Goal: Download file/media

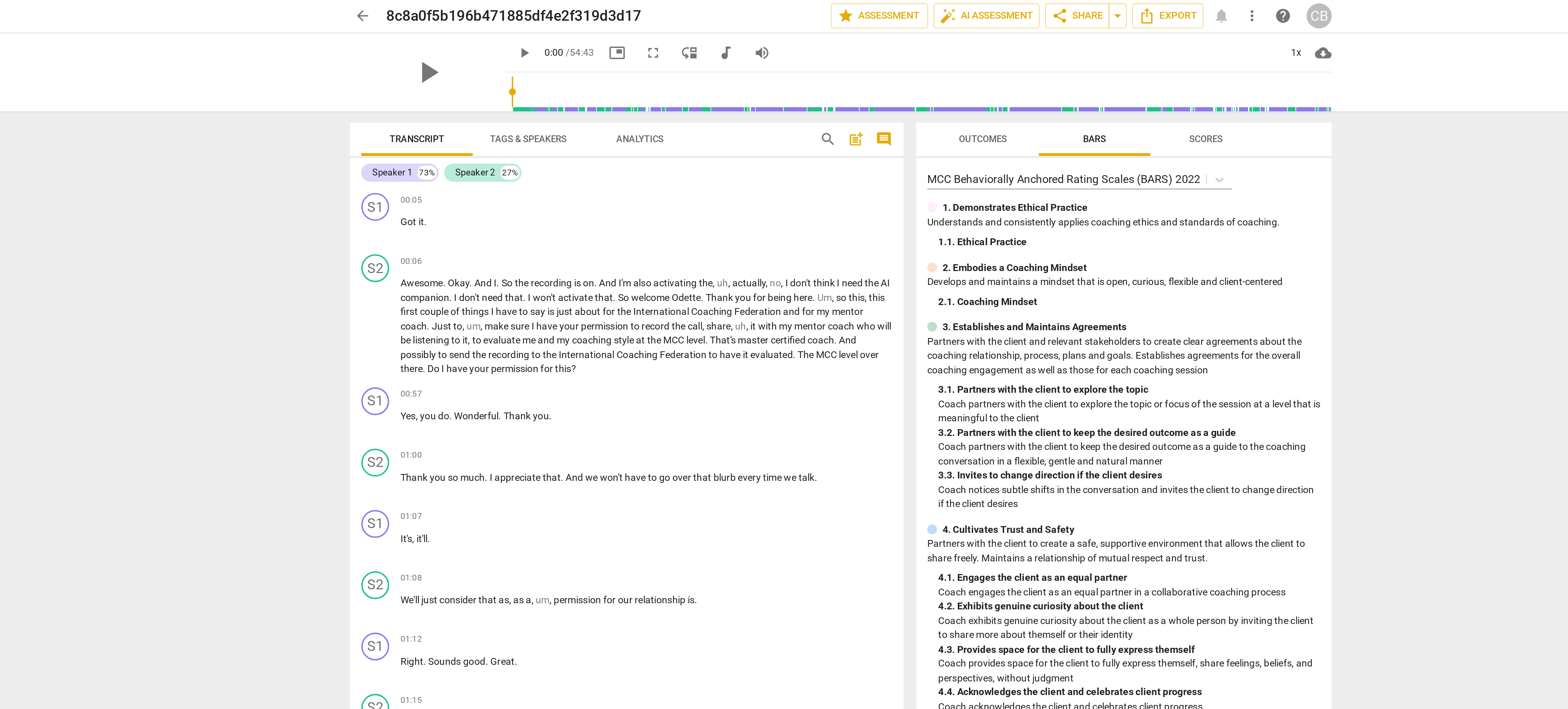
click at [626, 27] on span "play_arrow" at bounding box center [630, 26] width 8 height 8
click at [626, 25] on span "pause" at bounding box center [630, 26] width 8 height 8
type input "4"
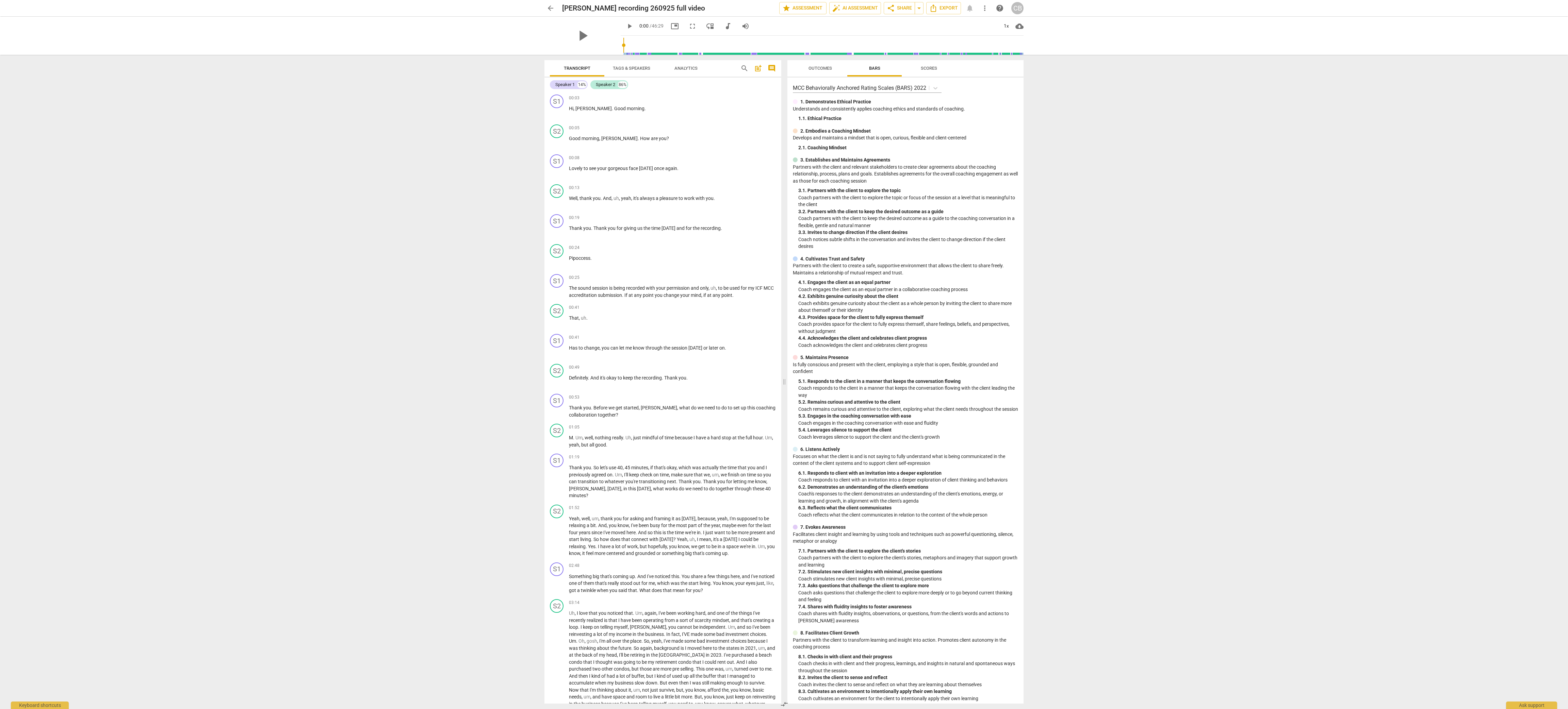
click at [626, 24] on span "play_arrow" at bounding box center [630, 26] width 8 height 8
click at [864, 8] on span "auto_fix_high AI Assessment" at bounding box center [855, 8] width 45 height 8
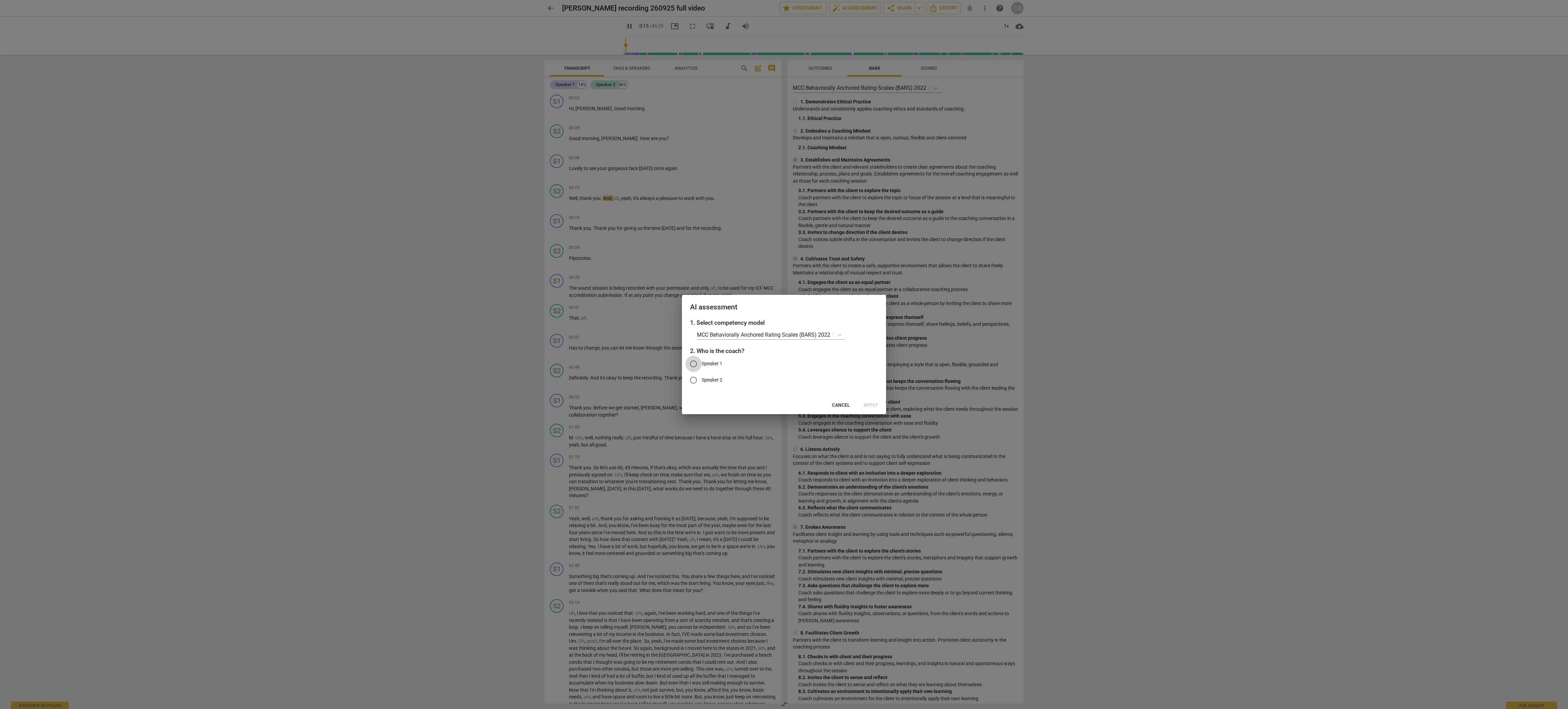
type input "15"
click at [694, 365] on input "Speaker 1" at bounding box center [693, 364] width 16 height 16
radio input "true"
click at [872, 402] on span "Apply" at bounding box center [871, 406] width 15 height 6
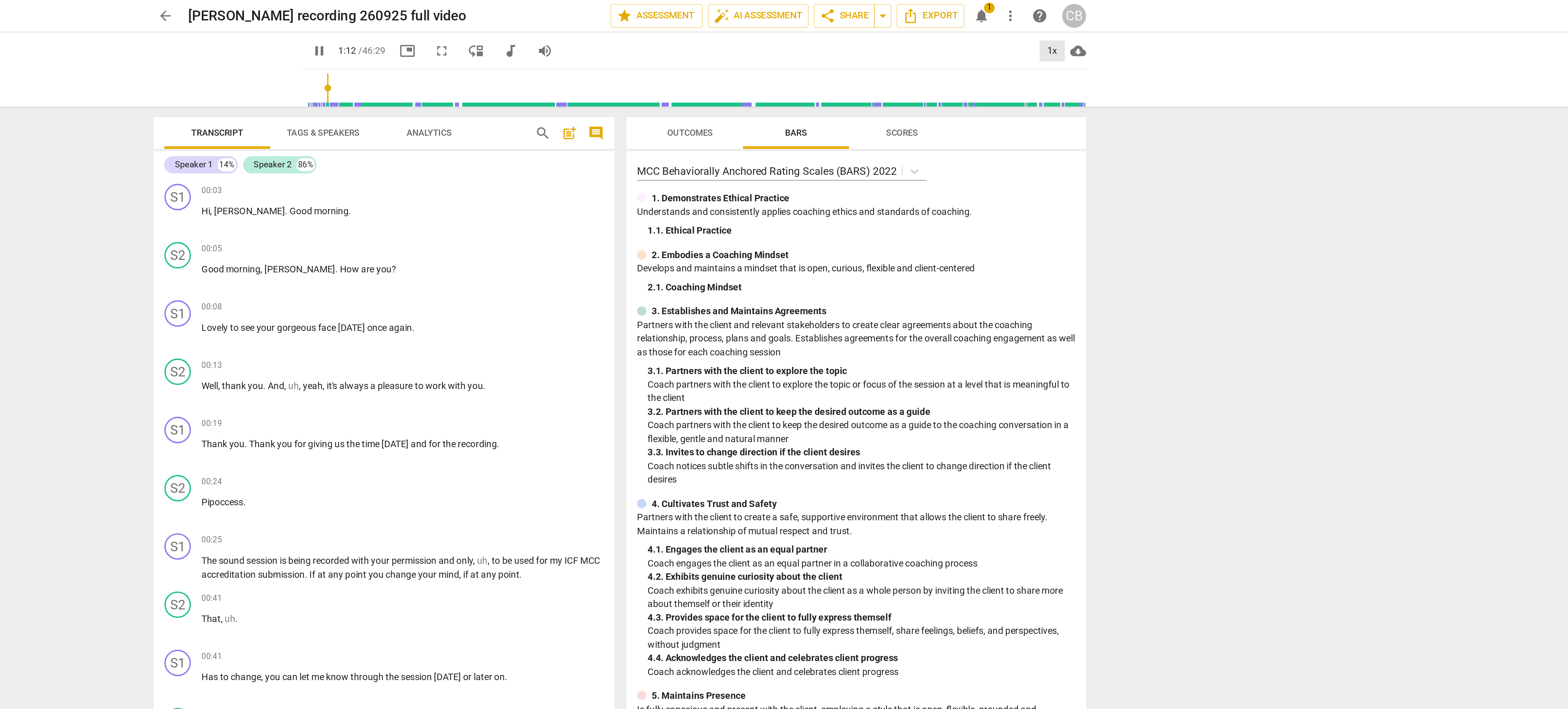
click at [1006, 27] on div "1x" at bounding box center [1006, 26] width 13 height 11
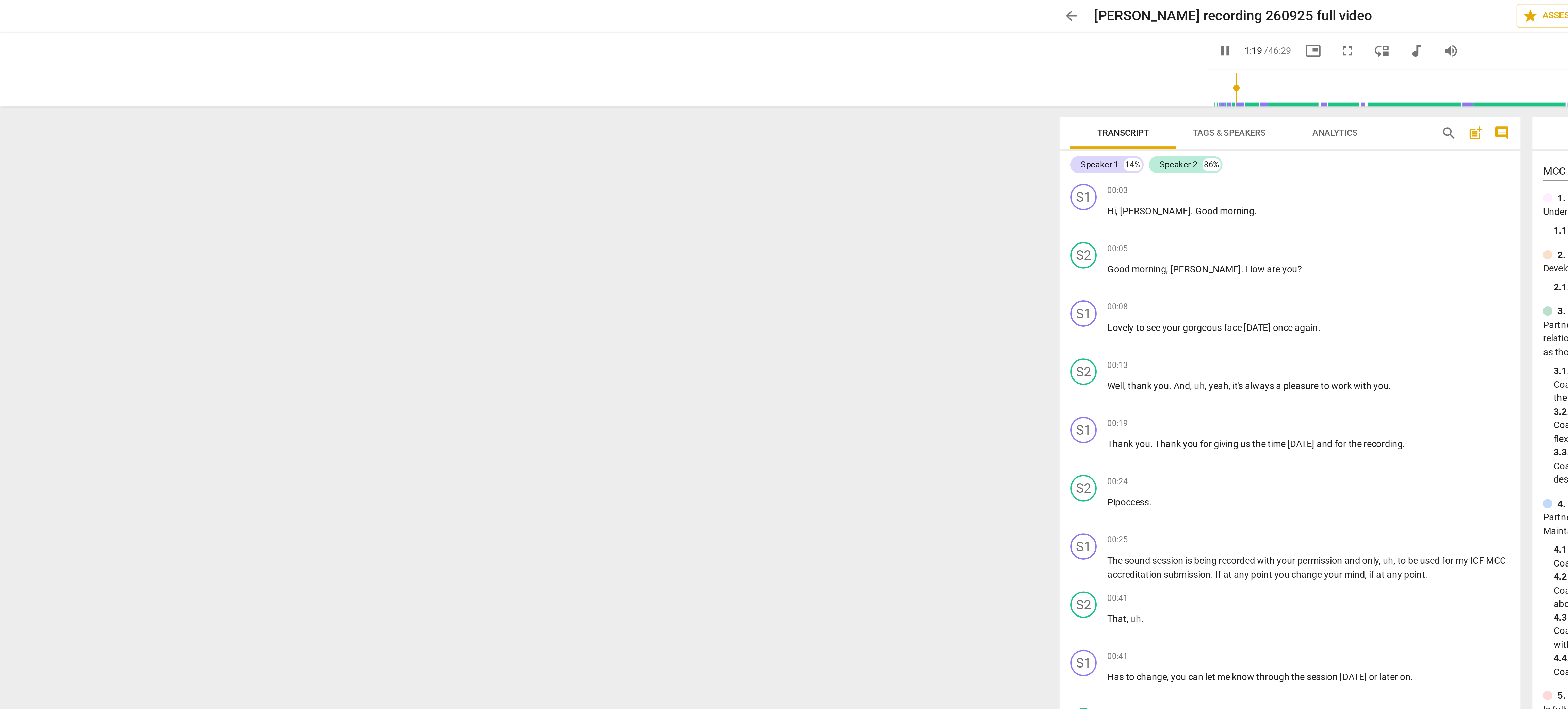
type input "80"
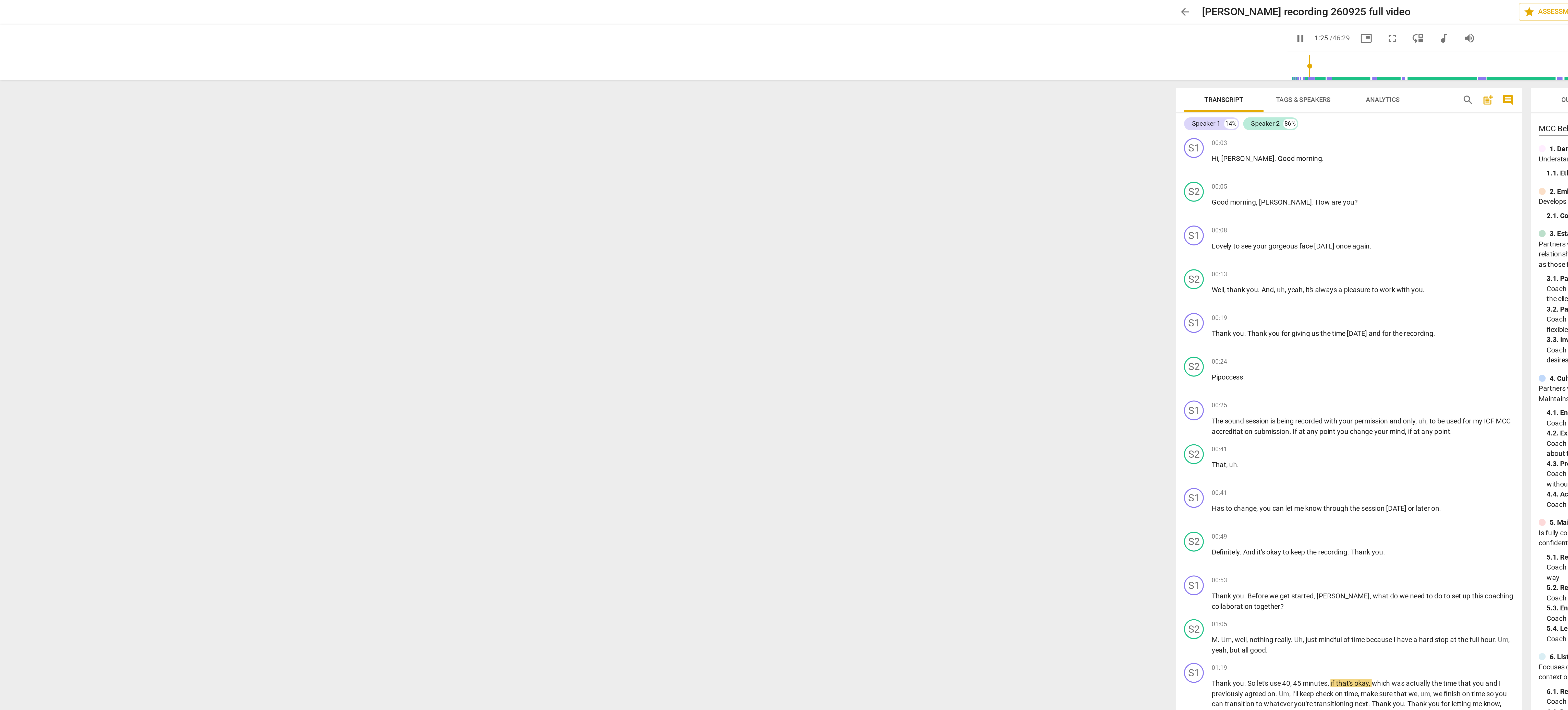
click at [607, 6] on div at bounding box center [784, 355] width 1568 height 710
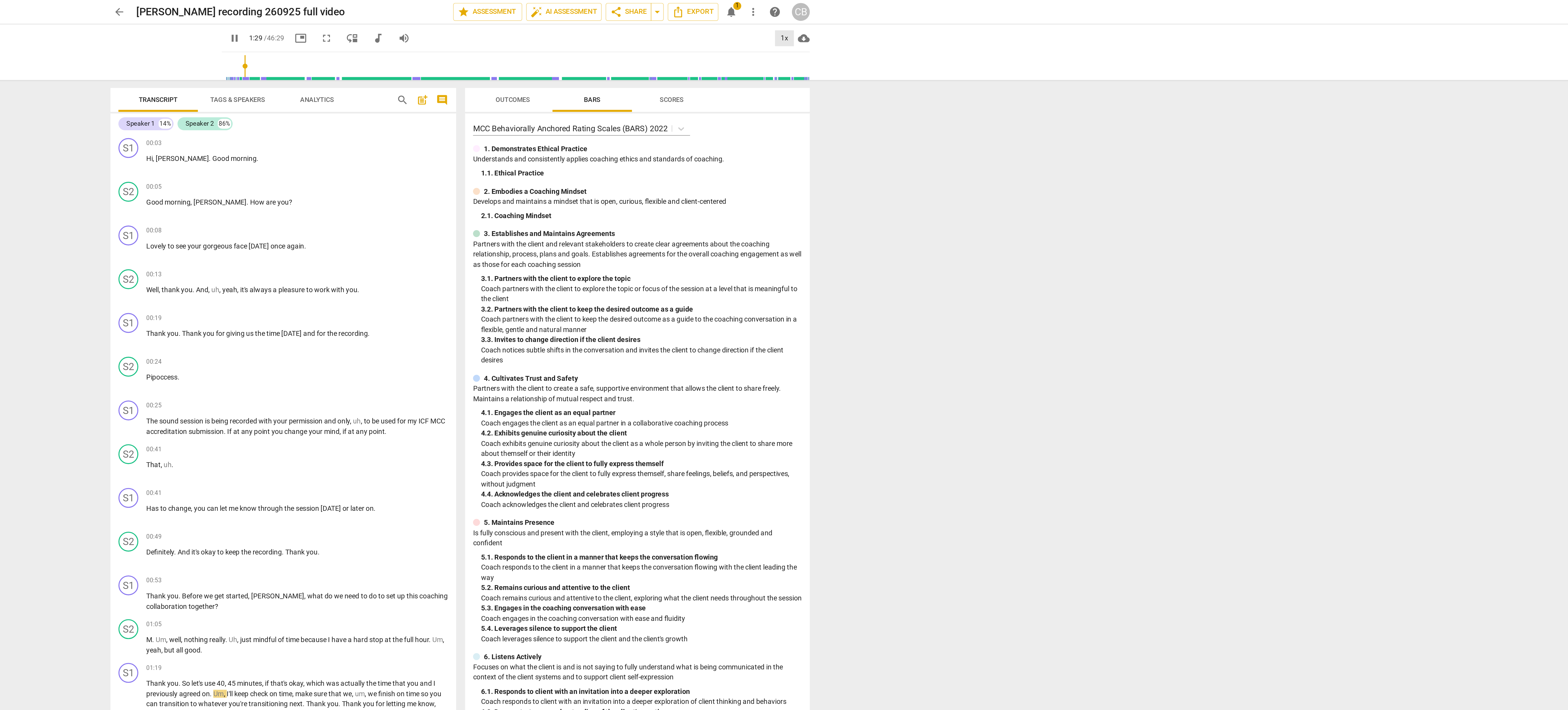
click at [950, 18] on div "1x" at bounding box center [951, 19] width 10 height 8
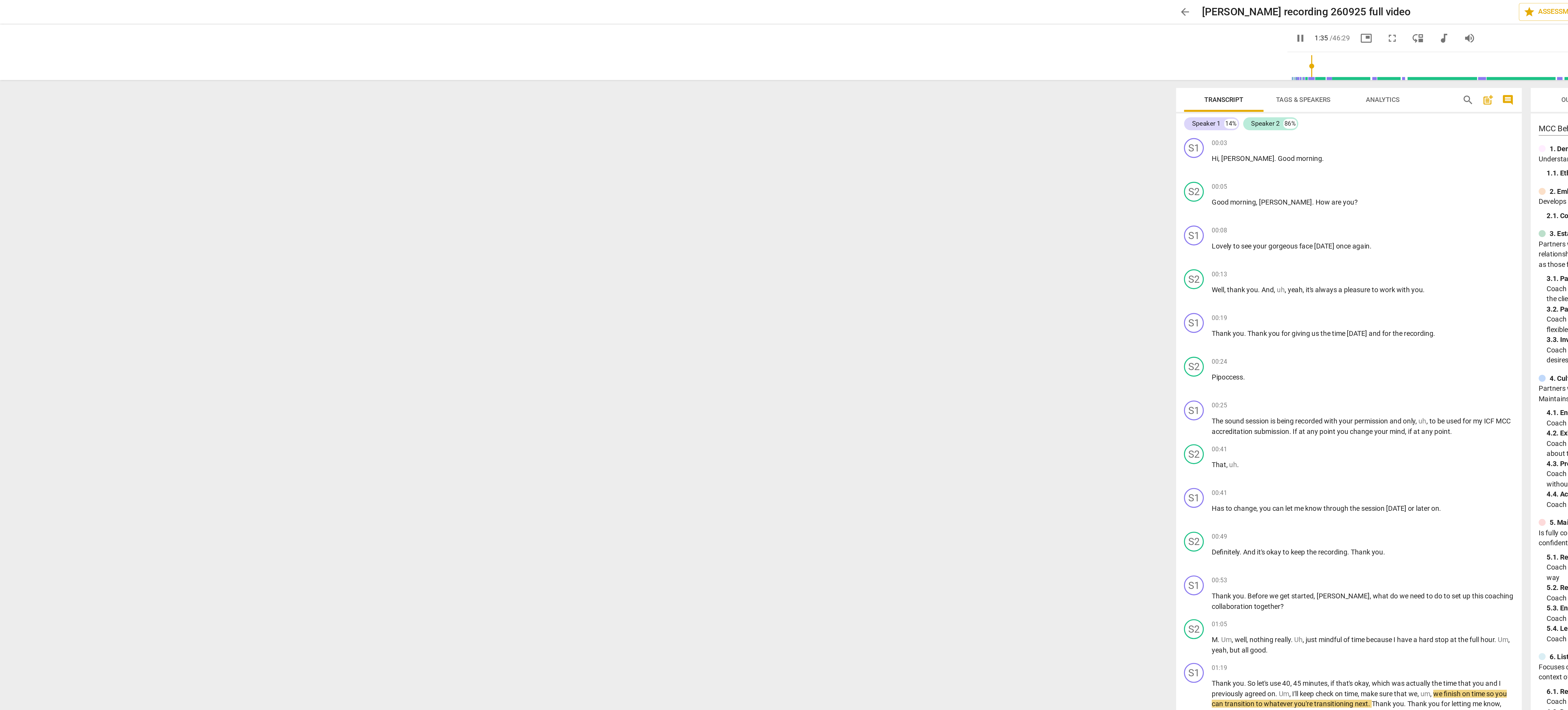
click at [609, 7] on div at bounding box center [784, 355] width 1568 height 710
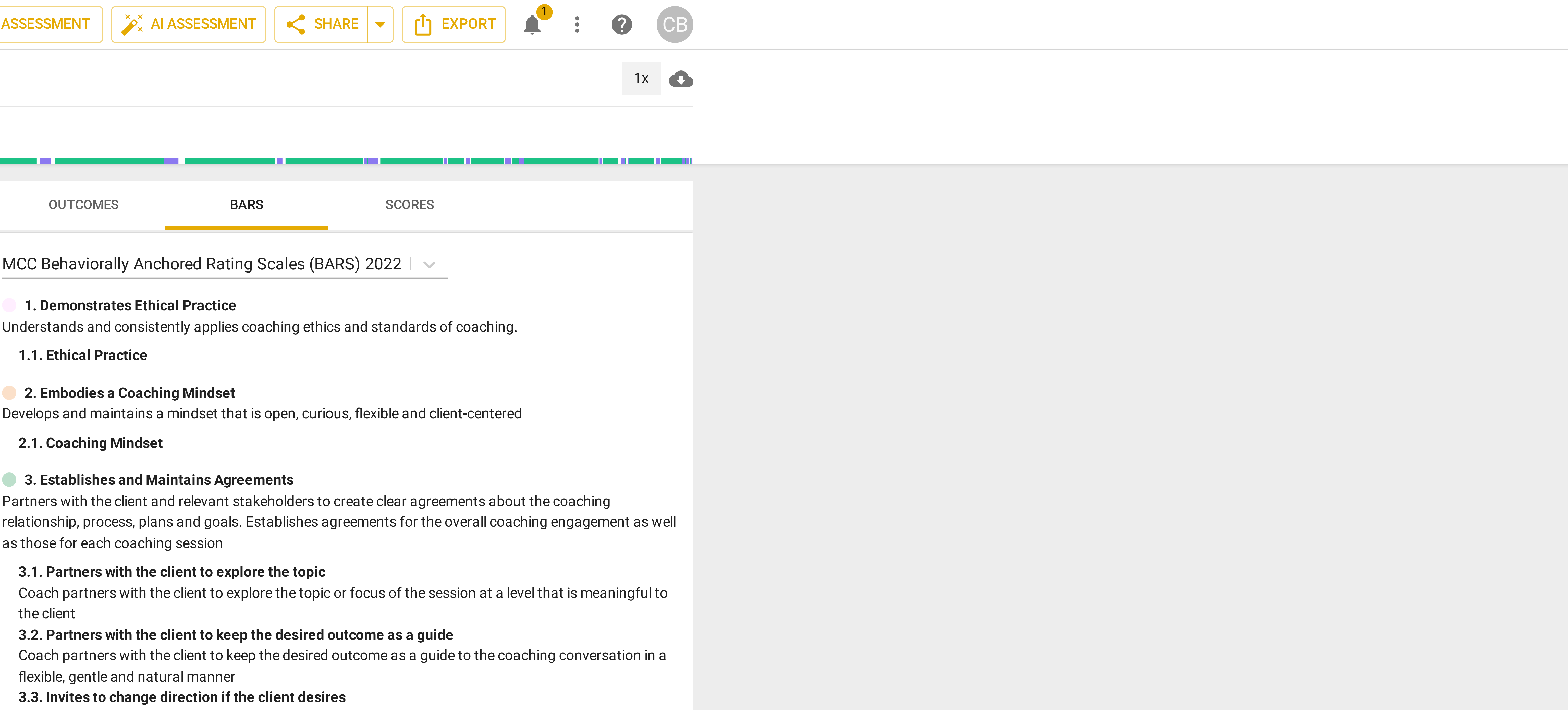
click at [950, 19] on div "1x" at bounding box center [951, 19] width 10 height 8
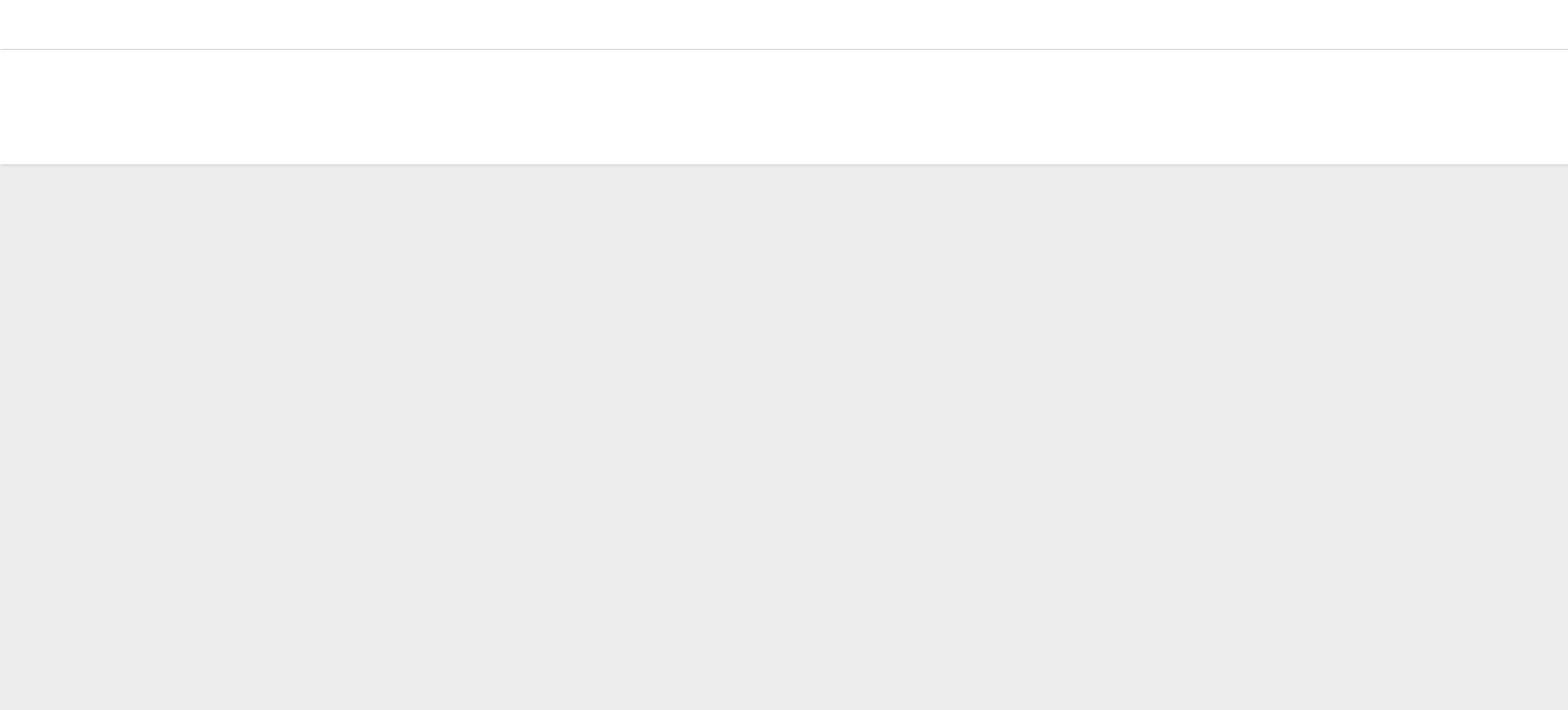
drag, startPoint x: 266, startPoint y: 3, endPoint x: 254, endPoint y: 81, distance: 78.9
click at [254, 81] on div at bounding box center [784, 355] width 1568 height 710
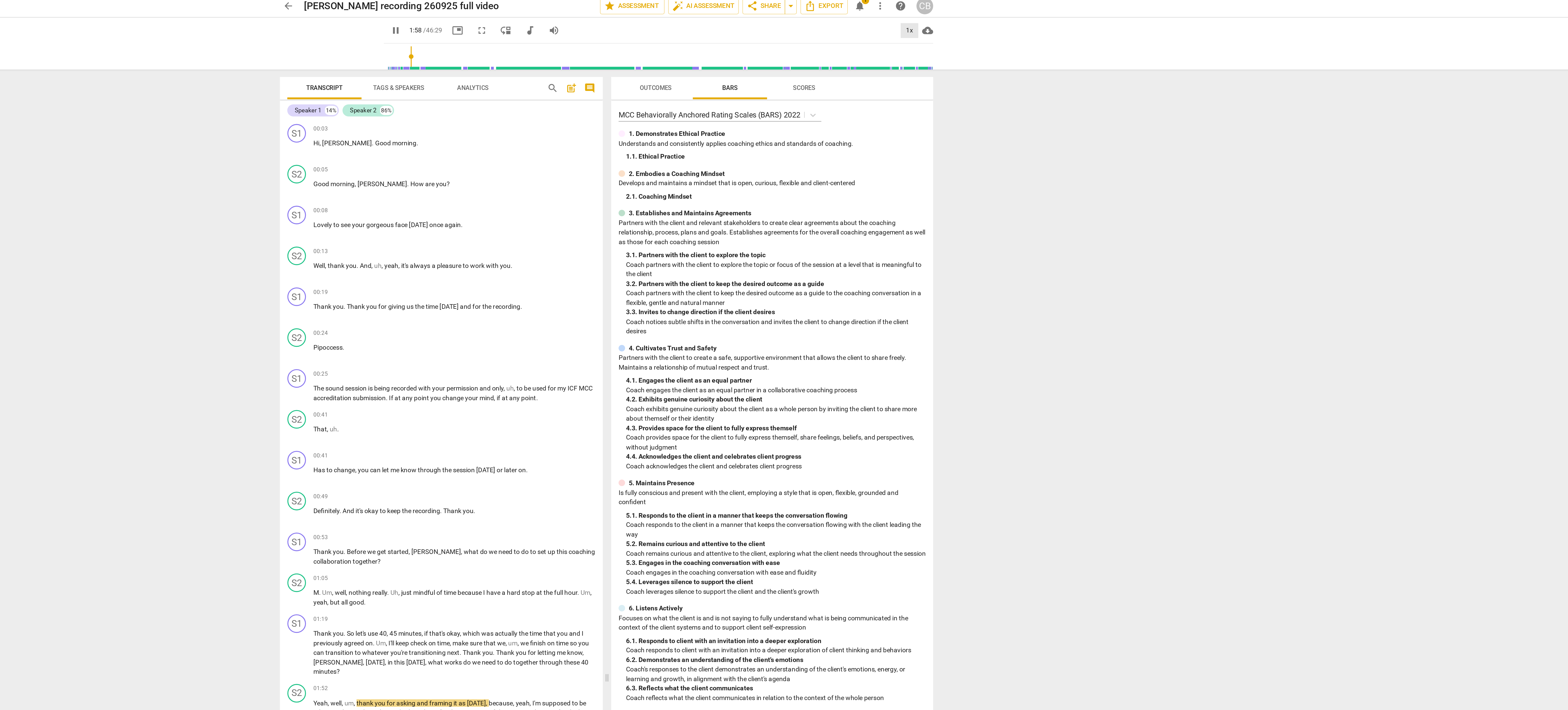
click at [952, 19] on div "1x" at bounding box center [951, 19] width 10 height 8
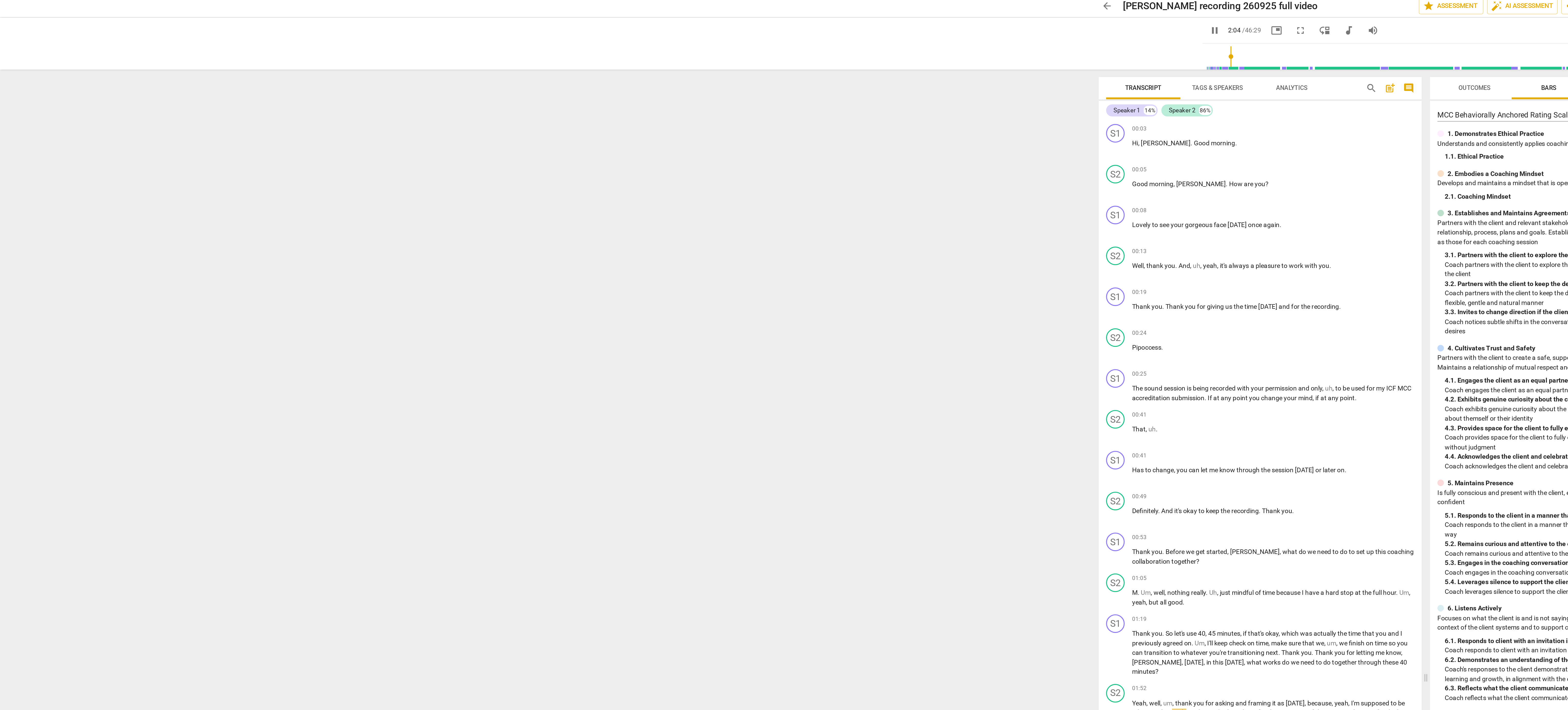
click at [609, 7] on div at bounding box center [784, 355] width 1568 height 710
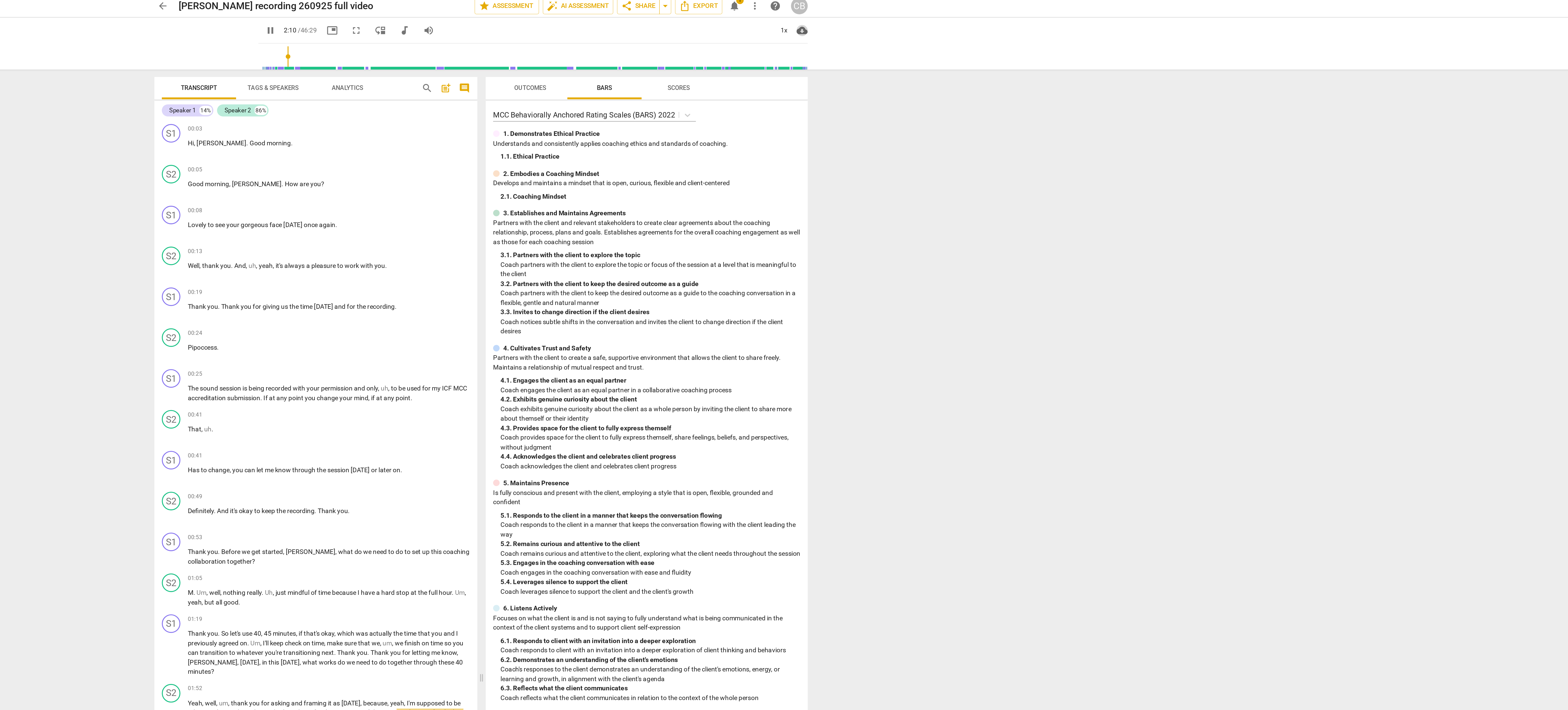
click at [957, 20] on span "cloud_download" at bounding box center [961, 19] width 6 height 6
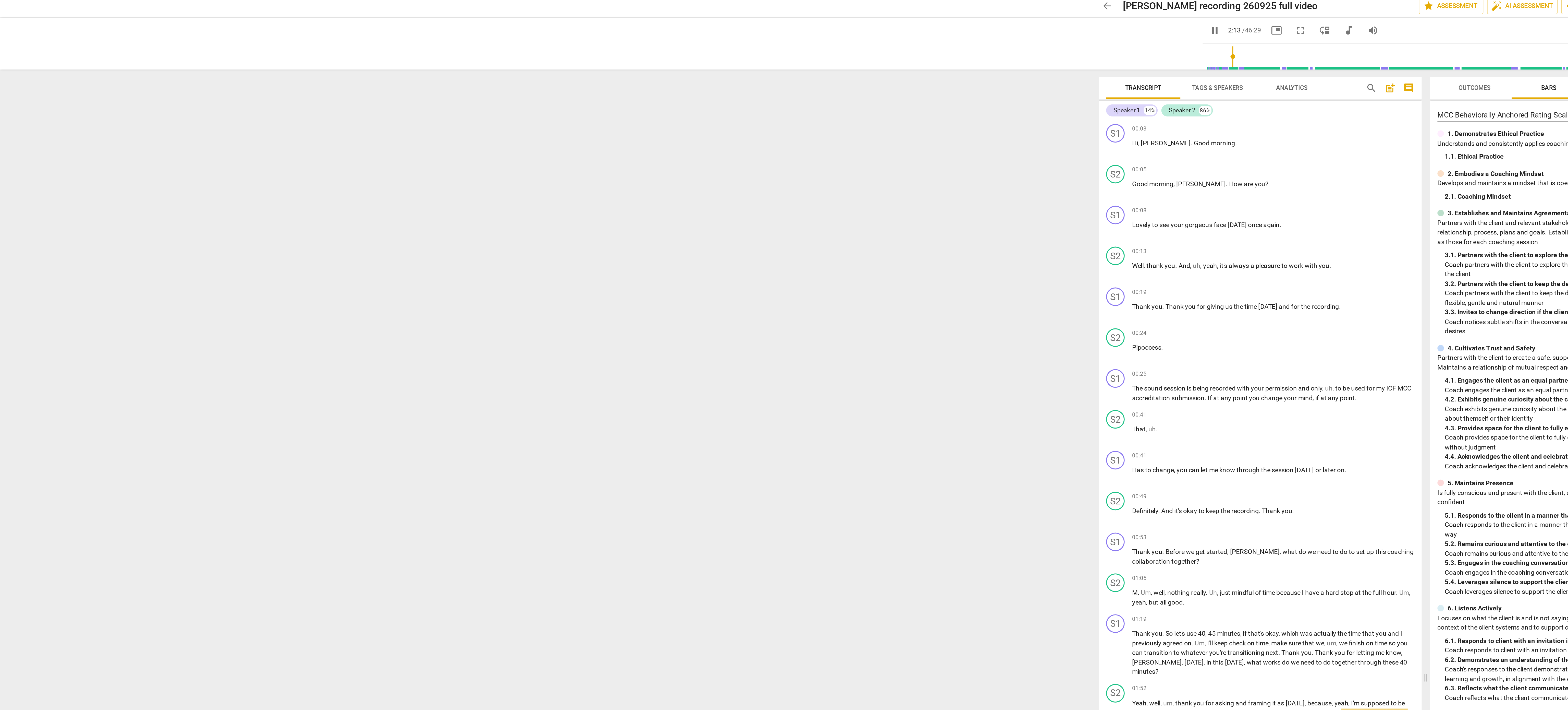
click at [607, 10] on div at bounding box center [784, 355] width 1568 height 710
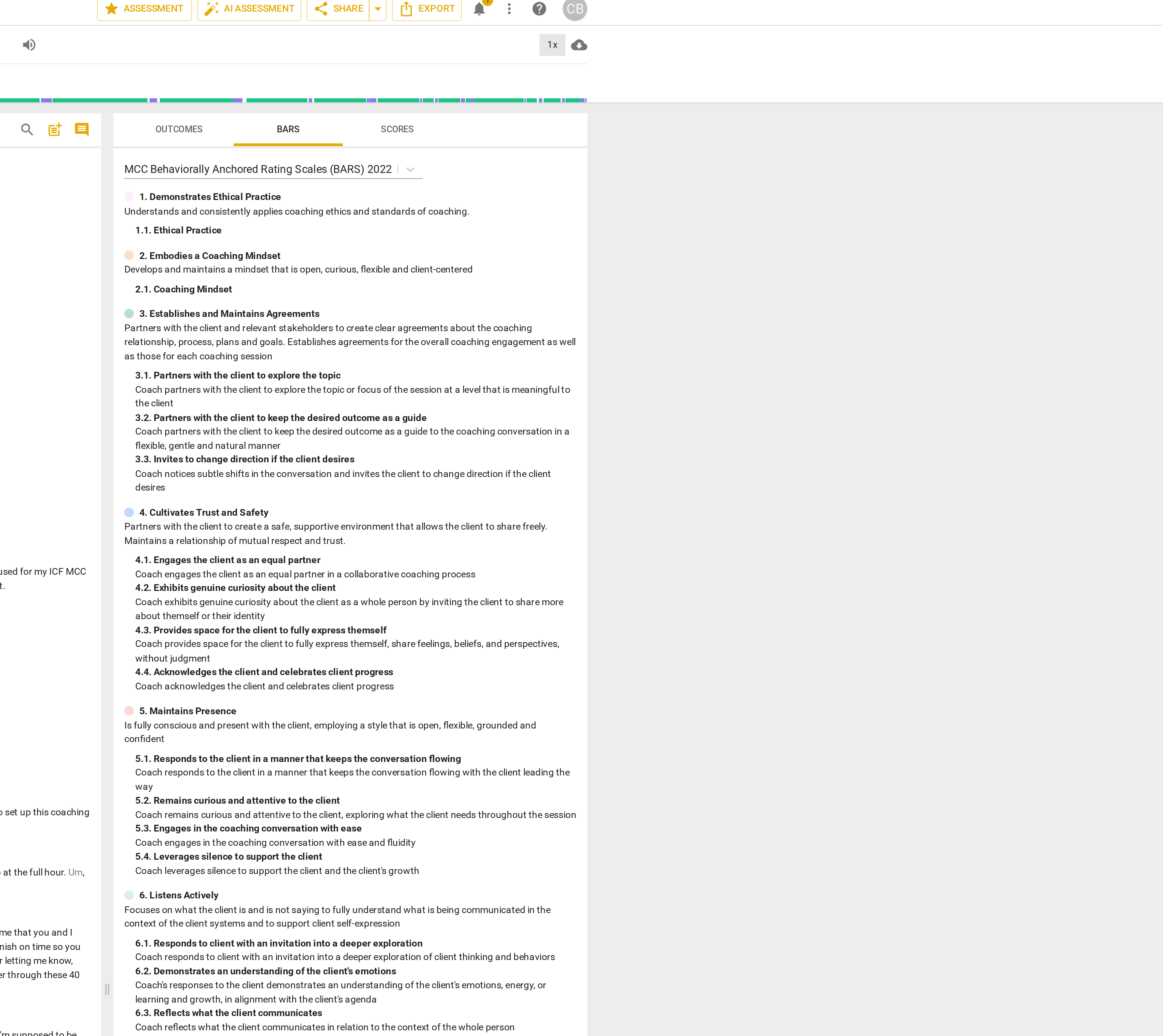
click at [829, 28] on div "1x" at bounding box center [827, 29] width 14 height 12
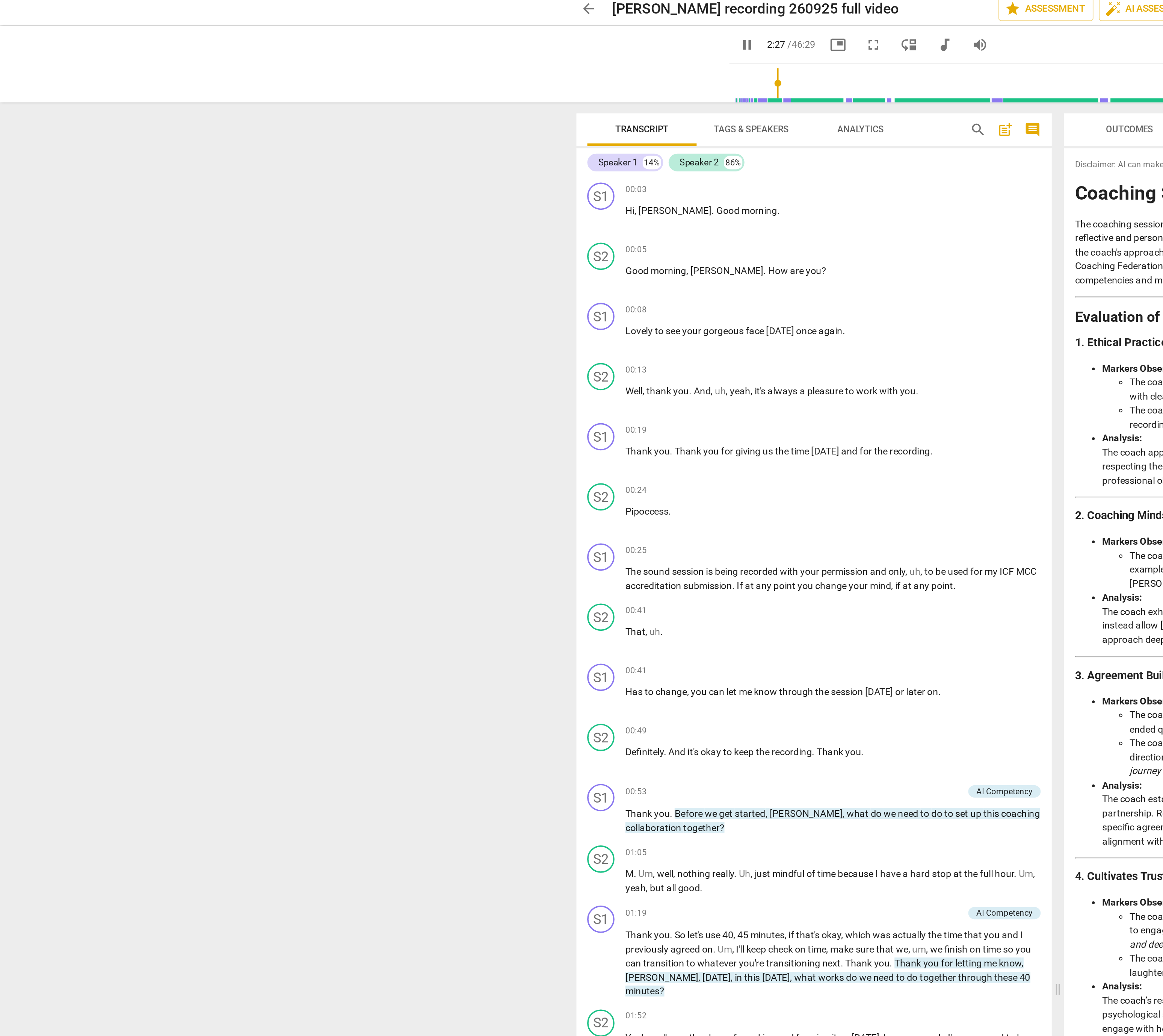
click at [322, 10] on div at bounding box center [582, 518] width 1163 height 1036
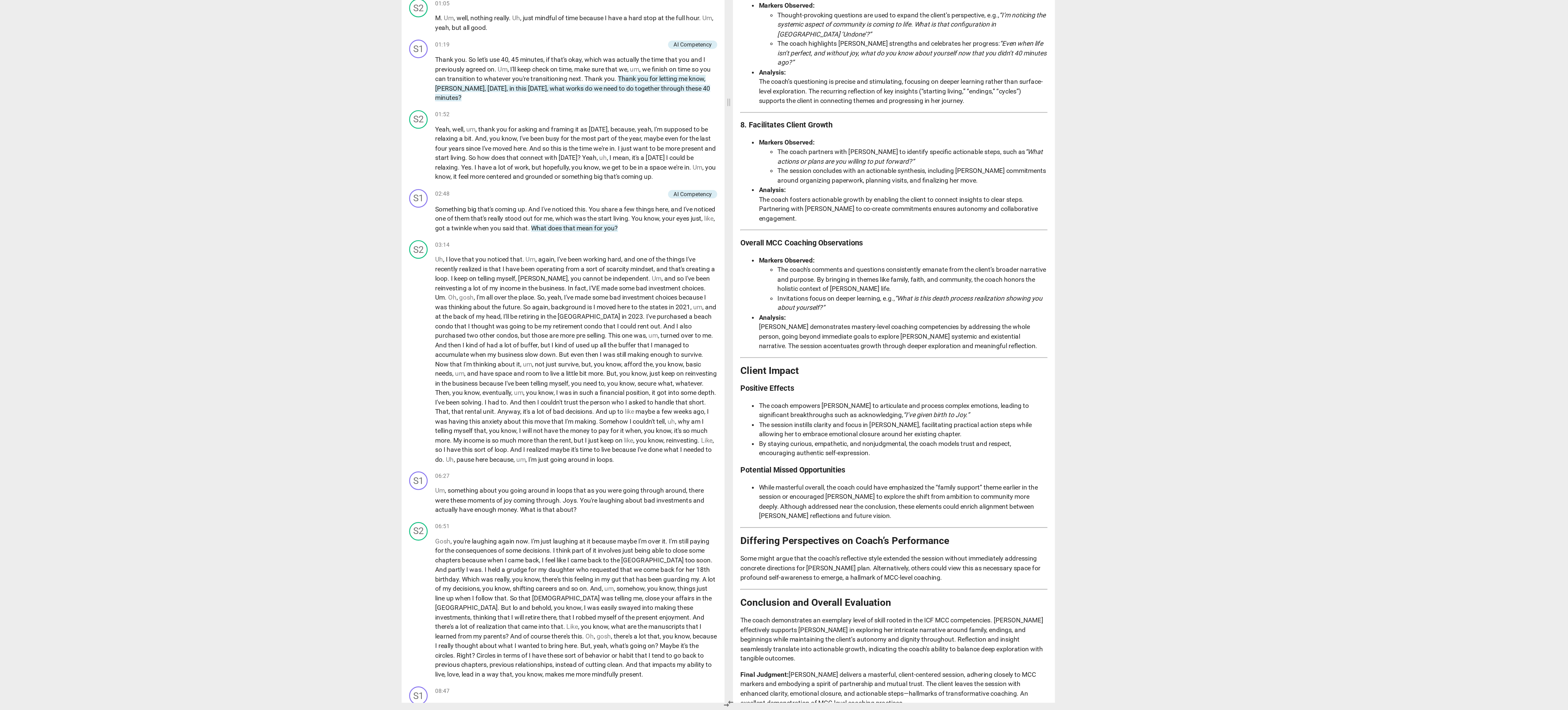
click at [879, 532] on p "Final Judgment: [PERSON_NAME] delivers a masterful, client-centered session, ad…" at bounding box center [875, 698] width 169 height 21
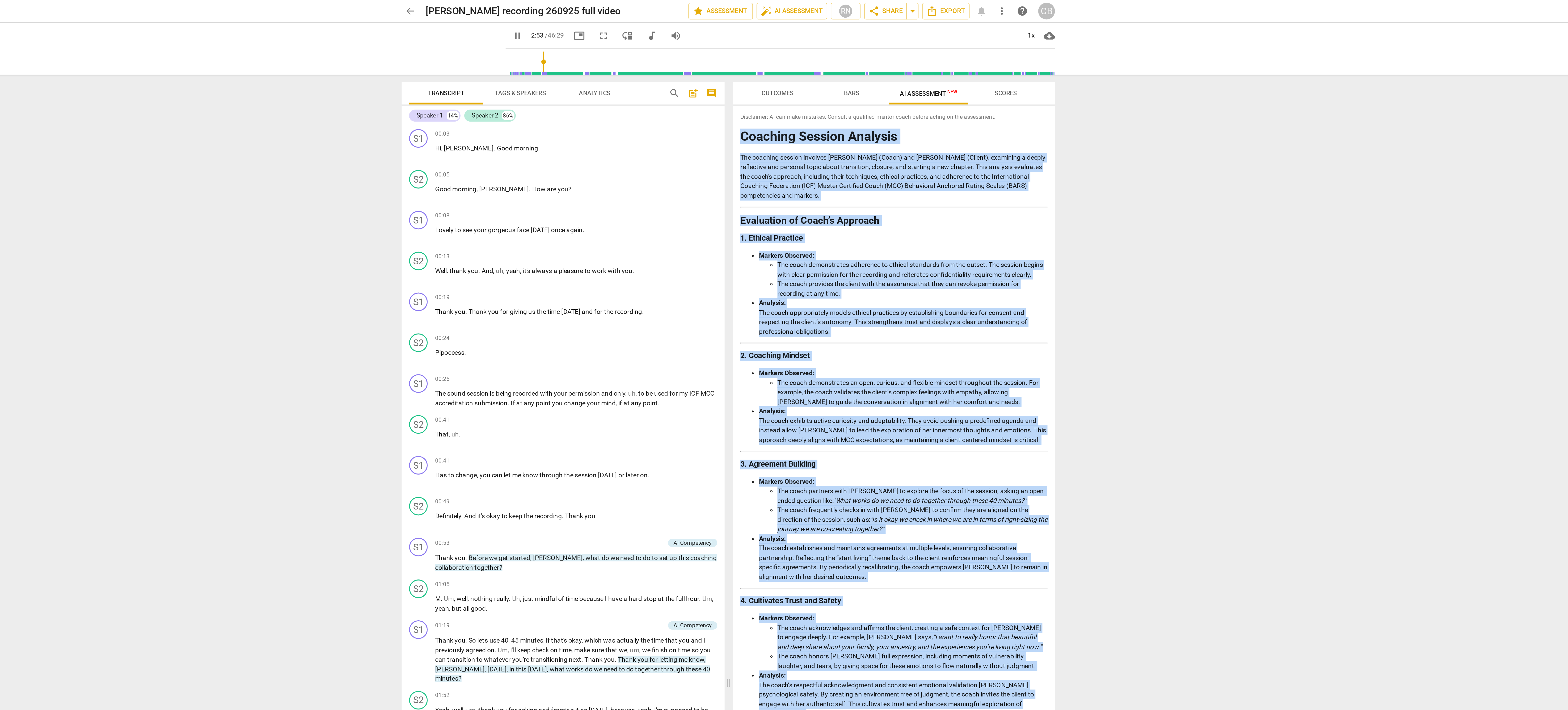
drag, startPoint x: 872, startPoint y: 700, endPoint x: 791, endPoint y: 71, distance: 634.2
click at [791, 71] on div "Coaching Session Analysis The coaching session involves [PERSON_NAME] (Coach) a…" at bounding box center [875, 514] width 169 height 885
copy div "Loremips Dolorsi Ametcons Adi elitsedd eiusmod temporin Utlabo (Etdol) mag Aliq…"
click at [950, 19] on div "1x" at bounding box center [951, 19] width 10 height 8
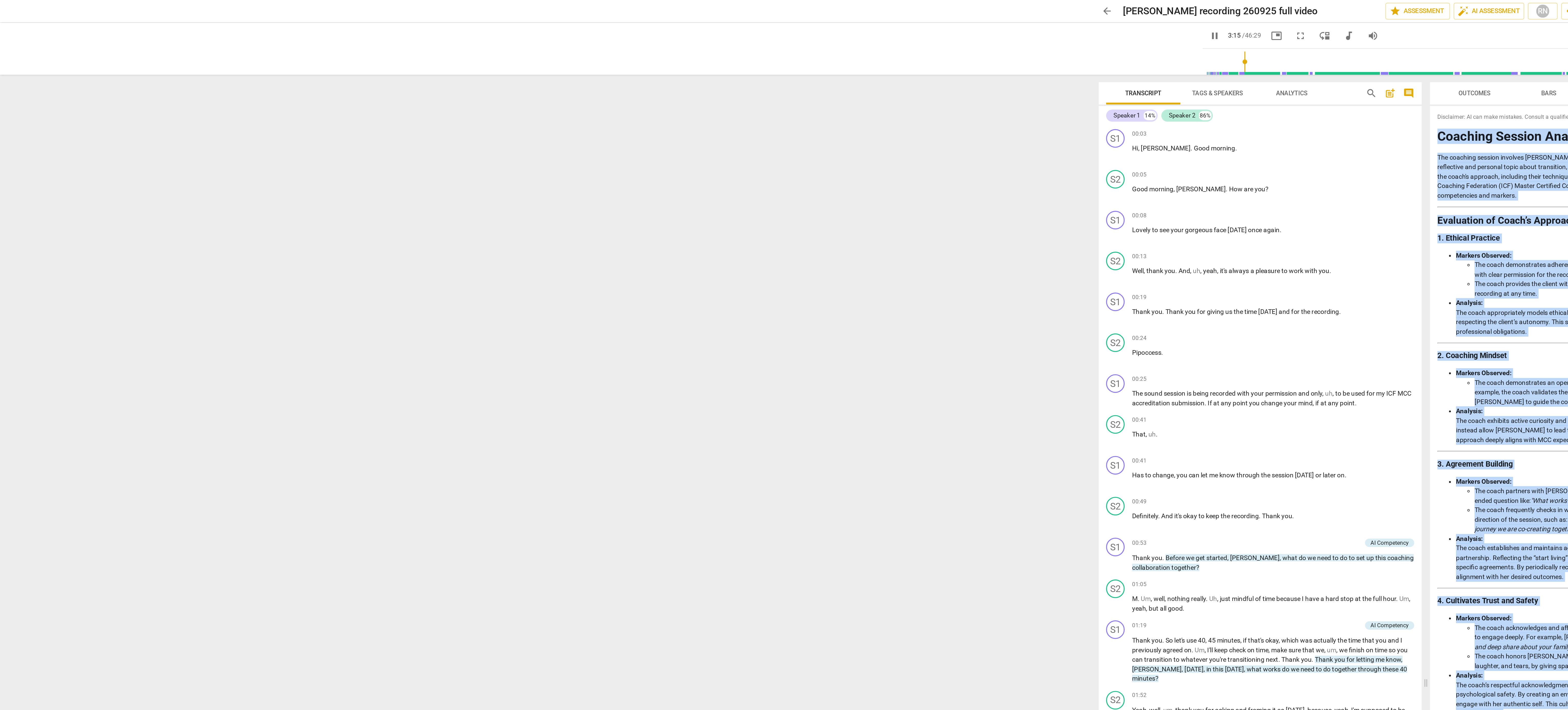
type input "195"
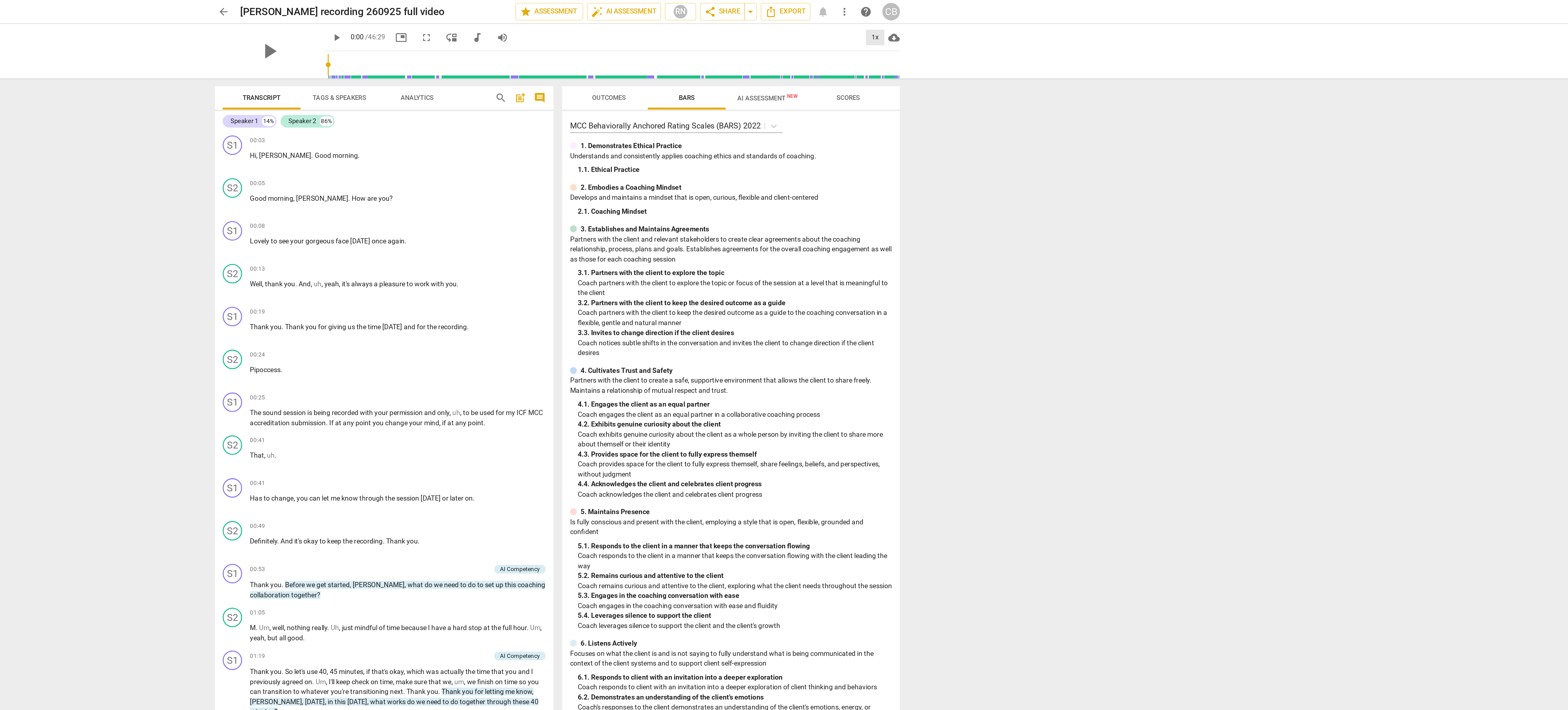
click at [951, 21] on div "1x" at bounding box center [951, 19] width 10 height 8
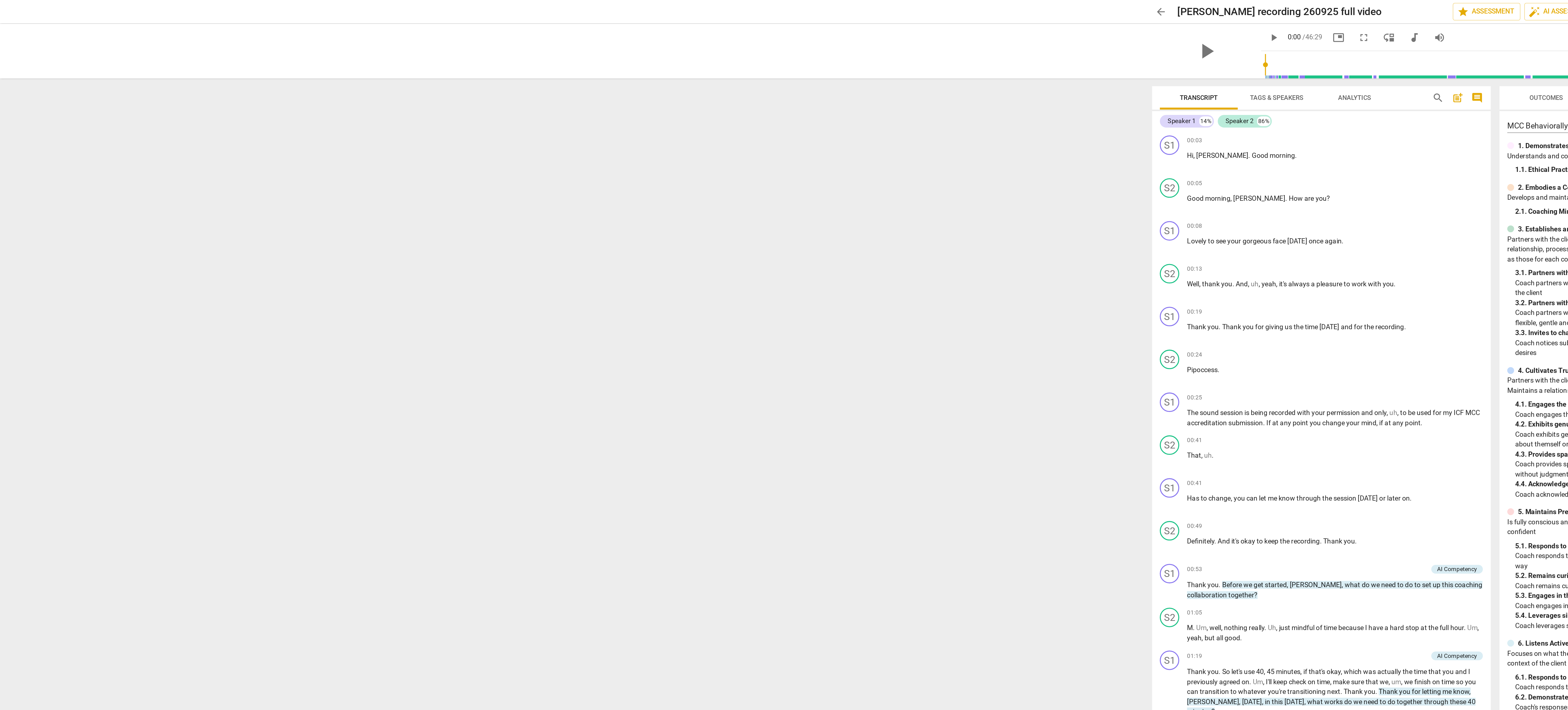
click at [626, 23] on div at bounding box center [784, 355] width 1568 height 710
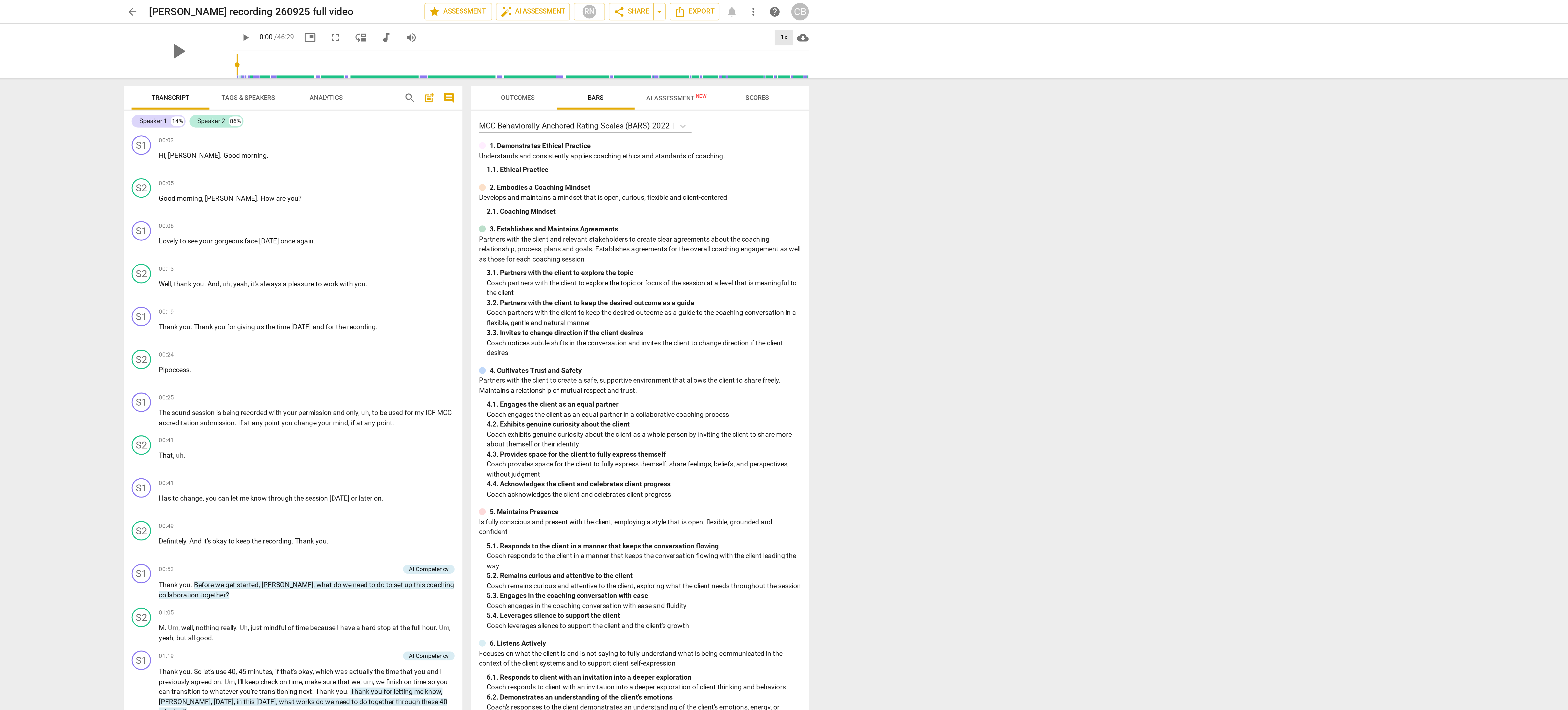
click at [952, 21] on div "1x" at bounding box center [951, 19] width 10 height 8
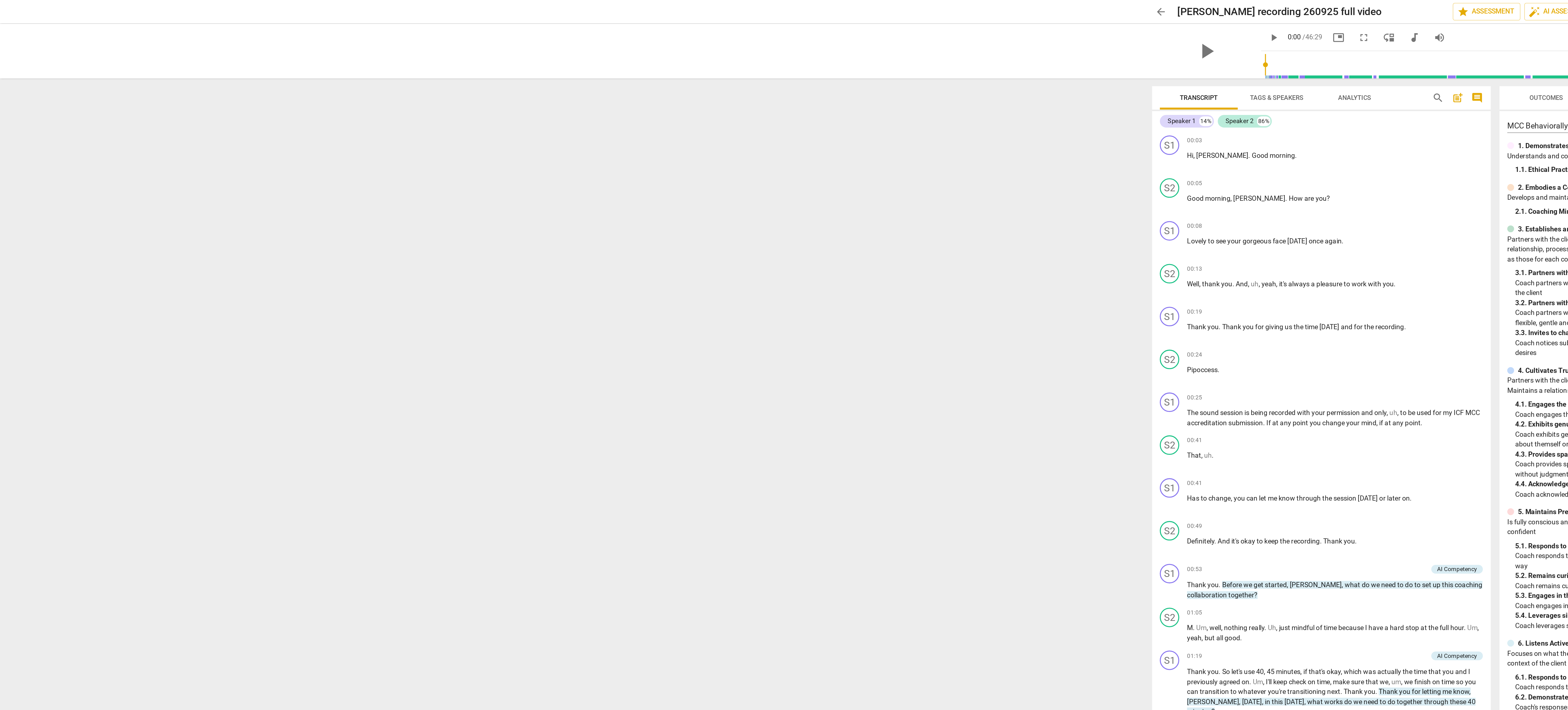
click at [628, 27] on div at bounding box center [784, 355] width 1568 height 710
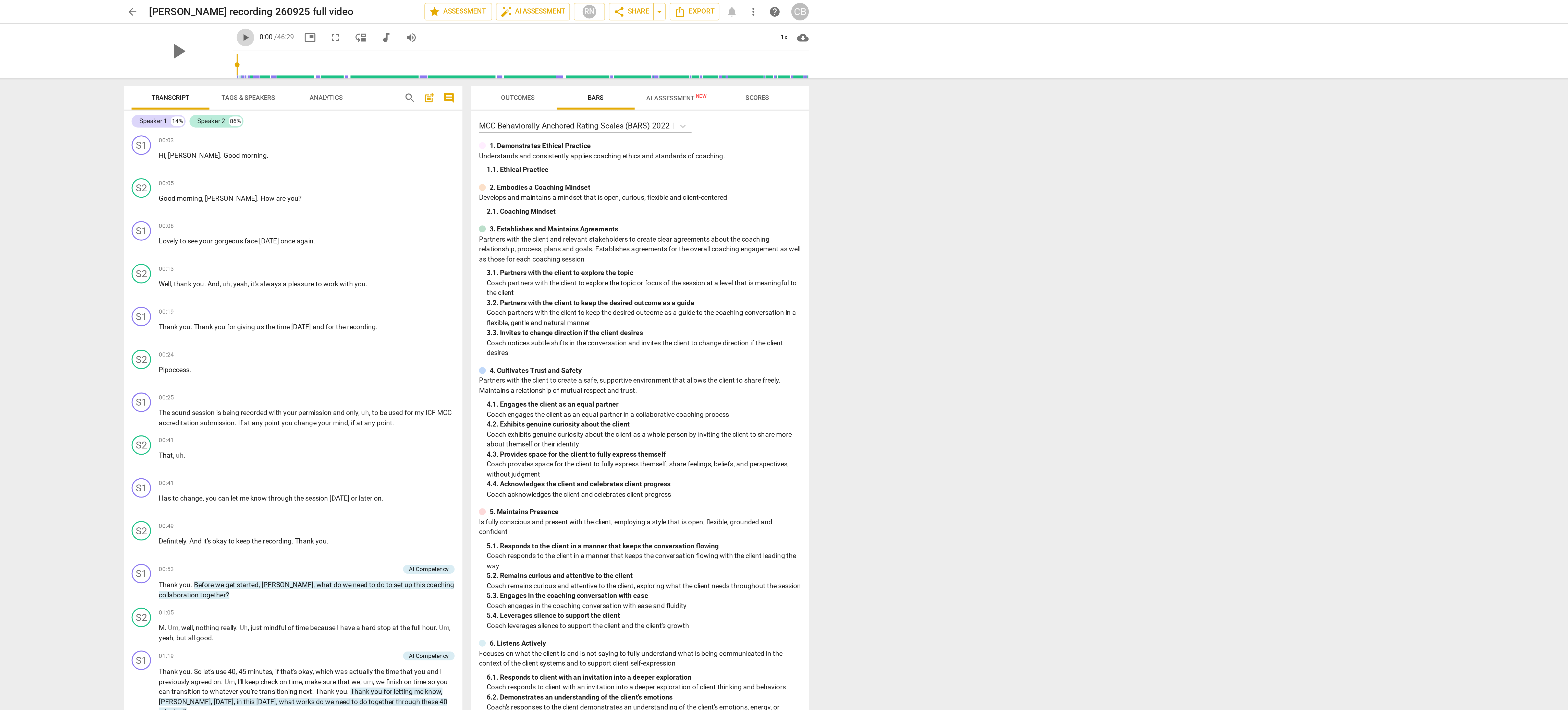
click at [663, 16] on button "play_arrow" at bounding box center [668, 19] width 9 height 9
click at [675, 33] on input "range" at bounding box center [813, 33] width 300 height 16
click at [959, 19] on span "cloud_download" at bounding box center [961, 19] width 6 height 6
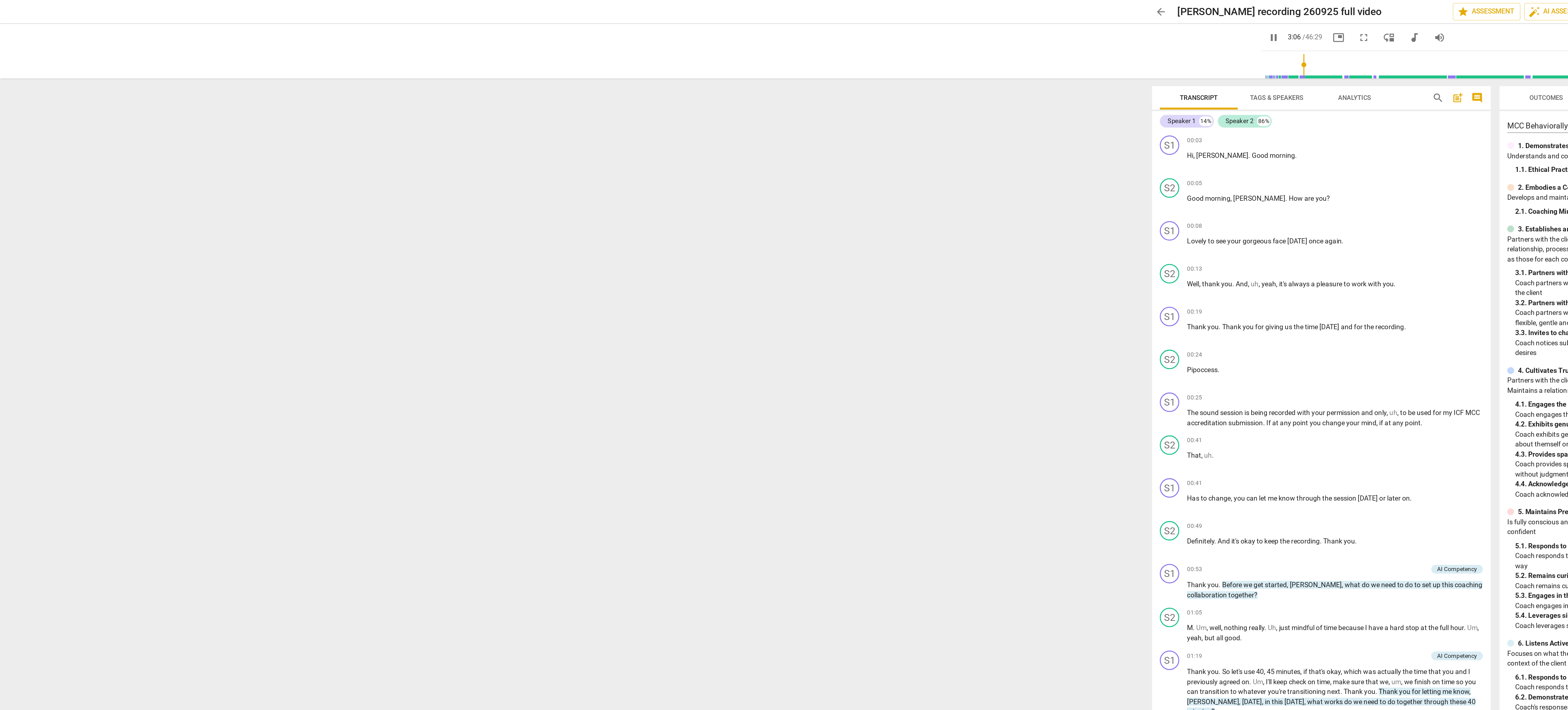
click at [605, 5] on div at bounding box center [784, 355] width 1568 height 710
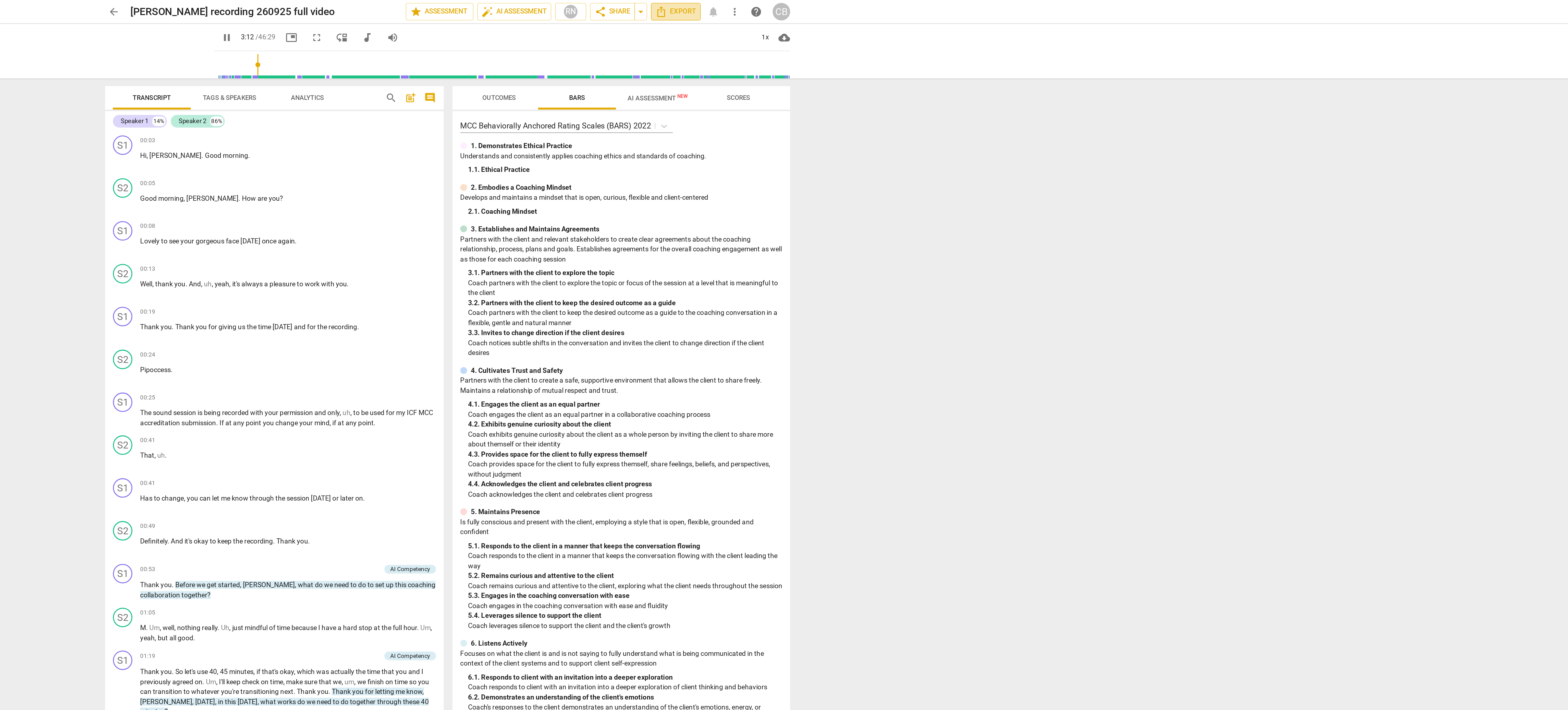
click at [900, 5] on span "Export" at bounding box center [903, 6] width 21 height 6
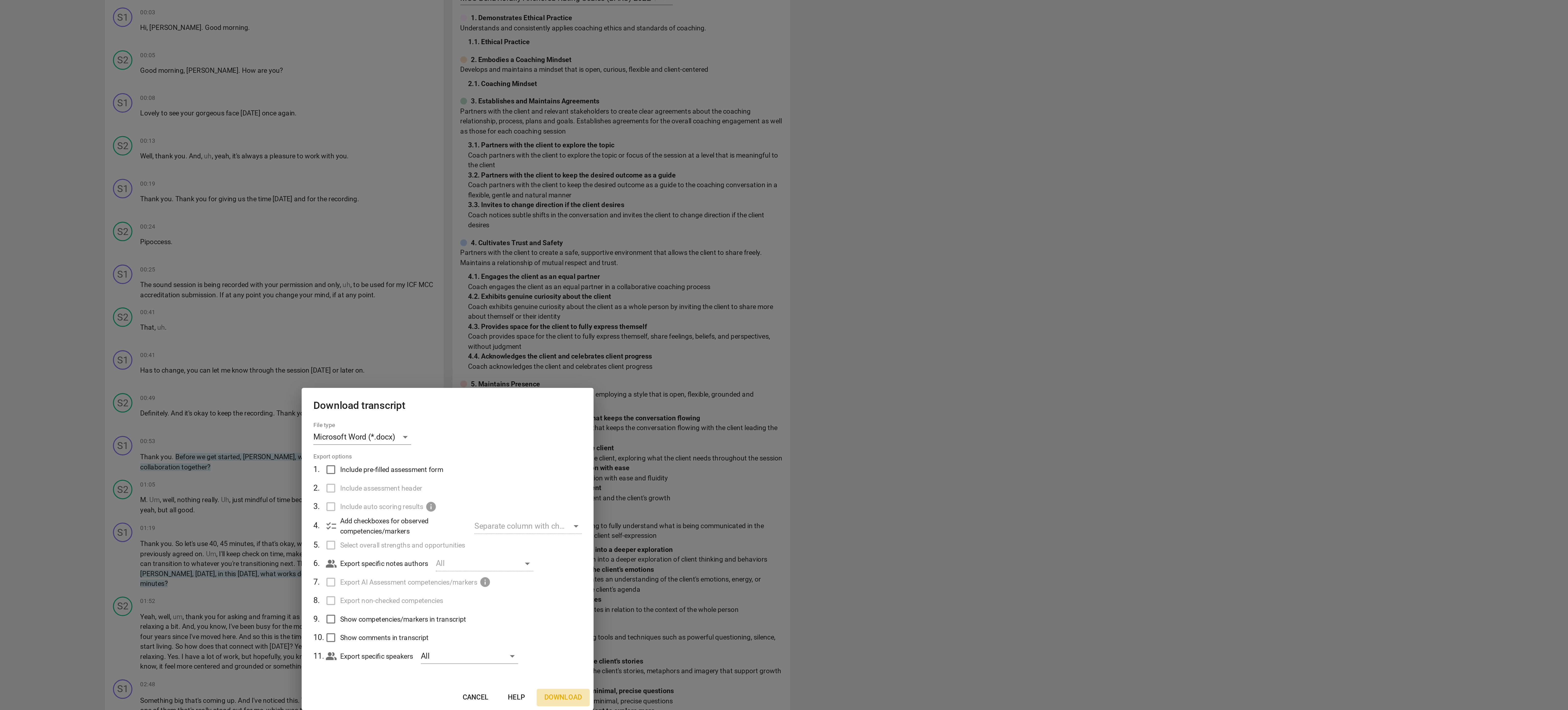
click at [850, 433] on span "Download" at bounding box center [844, 432] width 19 height 5
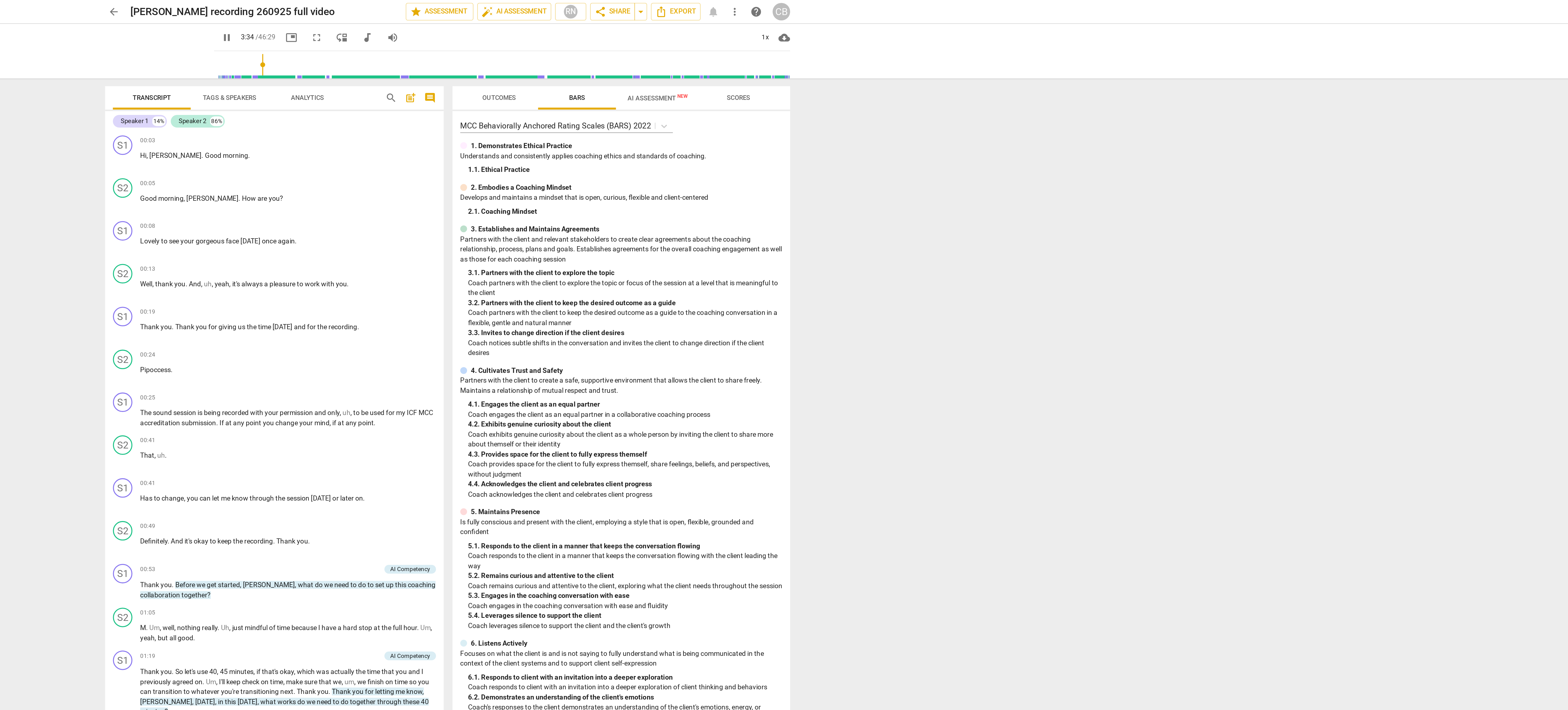
type input "215"
click at [739, 19] on span "audiotrack" at bounding box center [742, 19] width 6 height 6
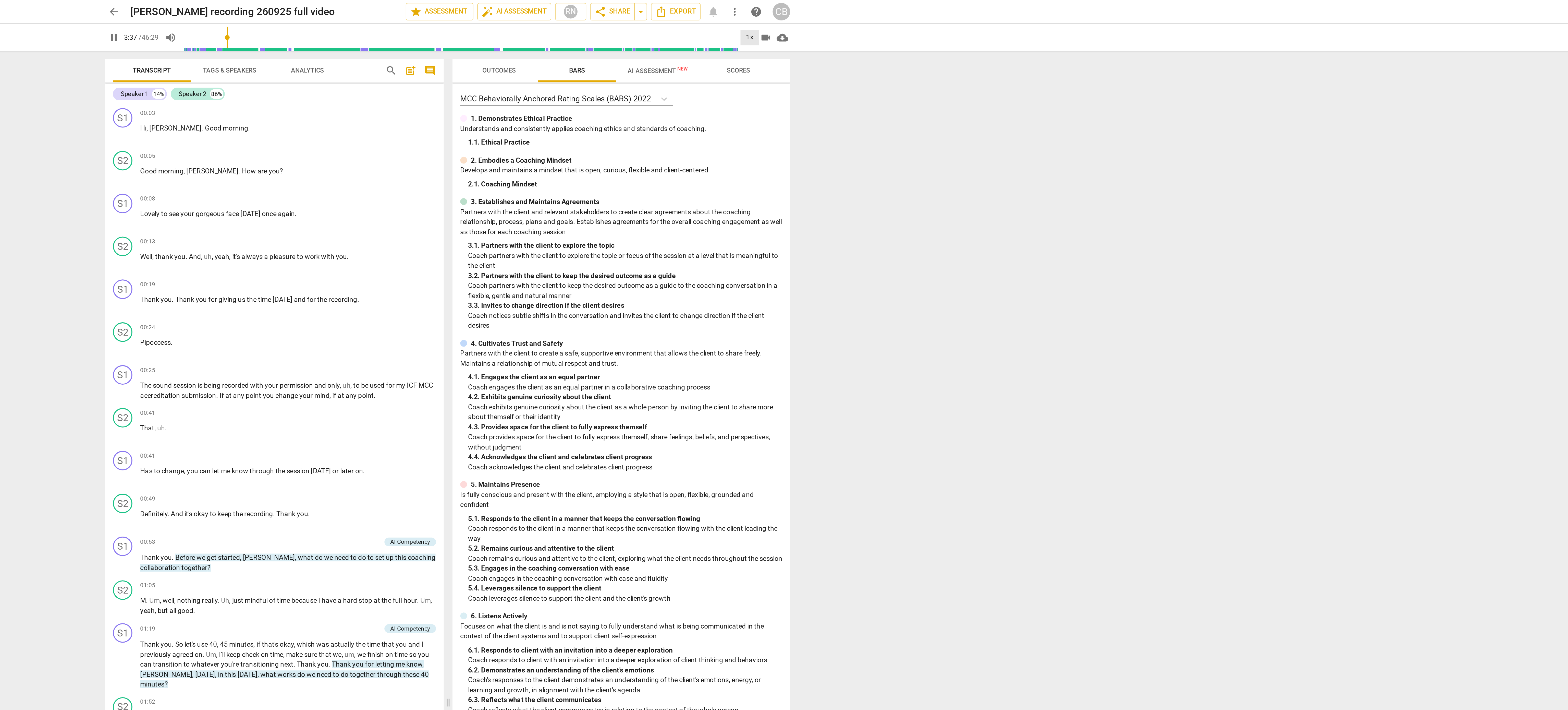
click at [942, 19] on div "1x" at bounding box center [942, 19] width 10 height 8
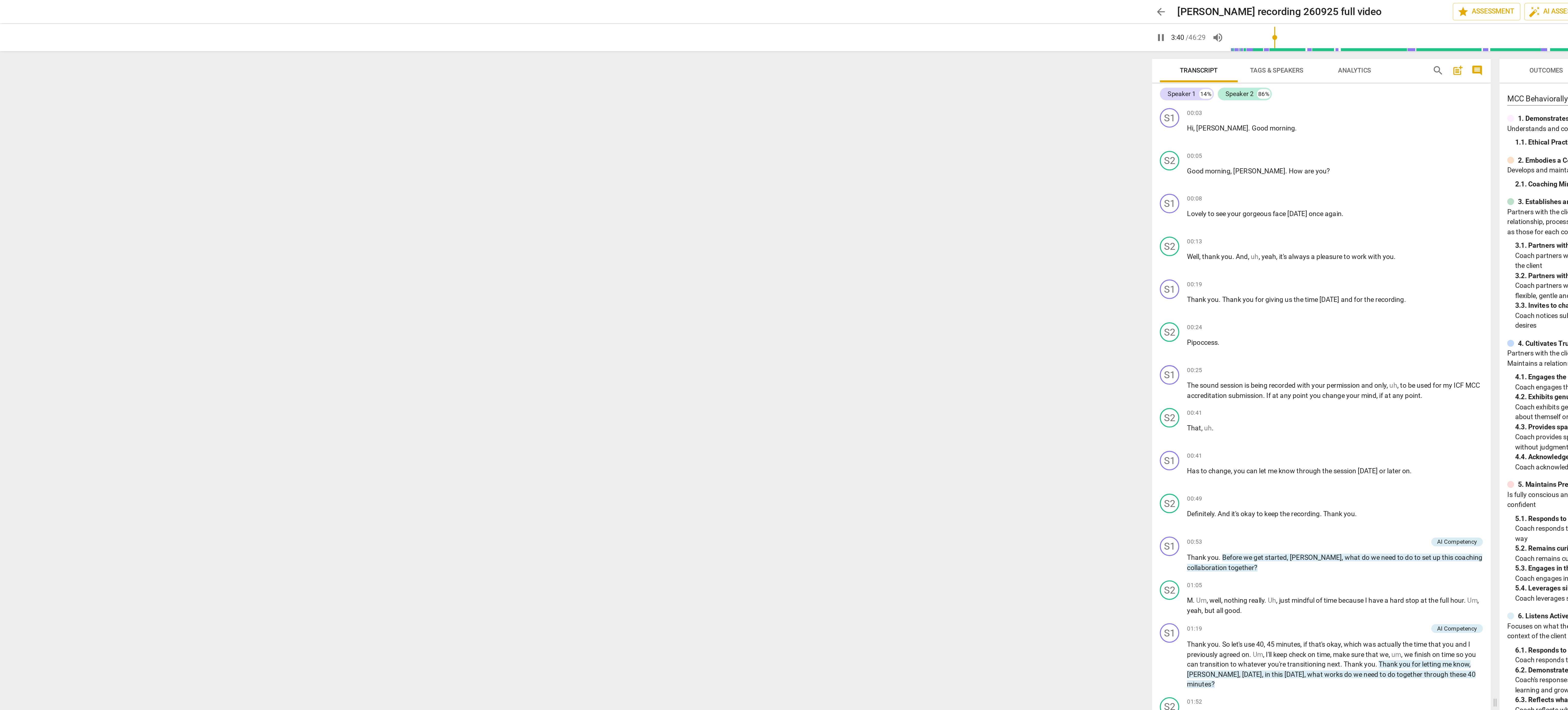
click at [606, 7] on div at bounding box center [784, 355] width 1568 height 710
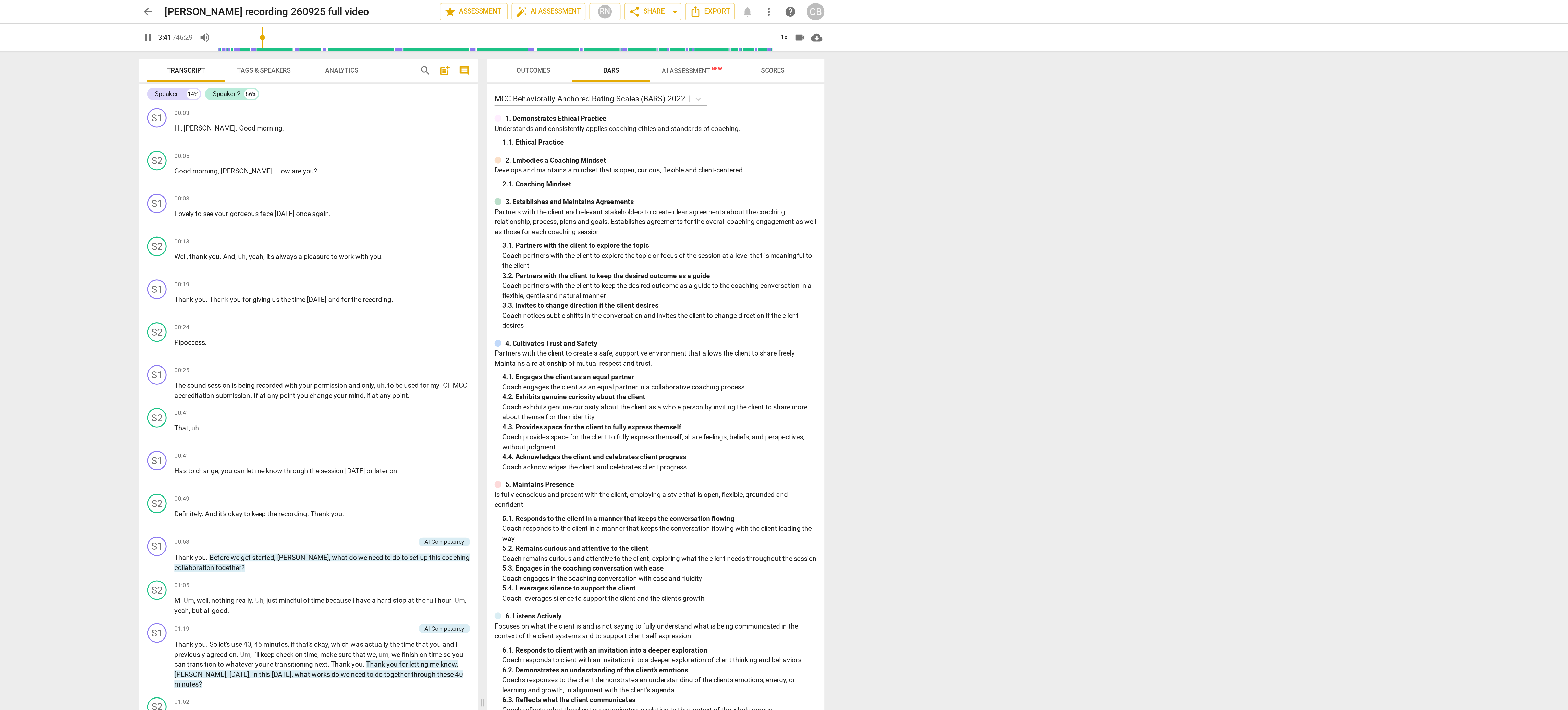
click at [1138, 7] on div "arrow_back Joyce recording 260925 full video edit star Assessment auto_fix_high…" at bounding box center [784, 6] width 1560 height 12
click at [609, 21] on span "pause" at bounding box center [609, 19] width 6 height 6
type input "331"
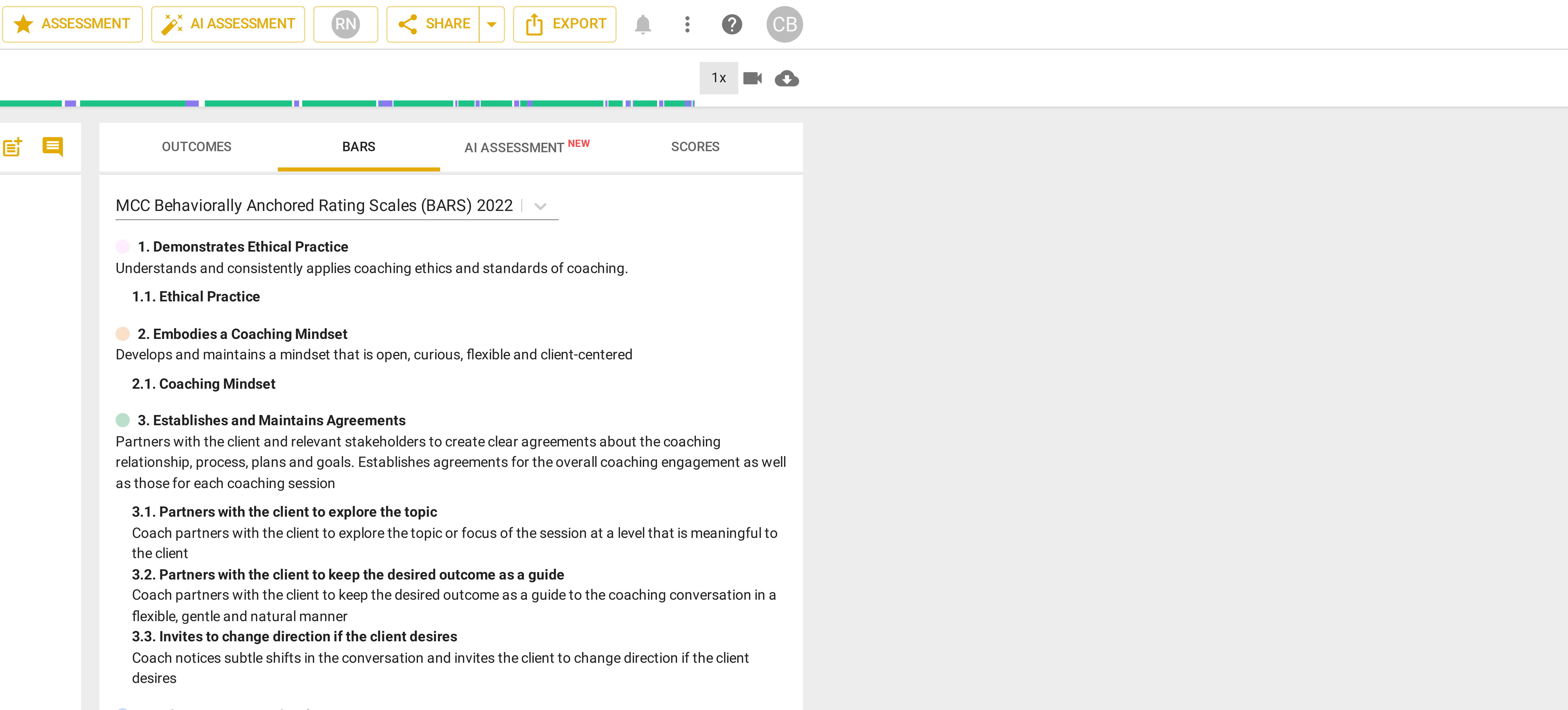
click at [943, 19] on div "1x" at bounding box center [942, 19] width 10 height 8
